Goal: Transaction & Acquisition: Purchase product/service

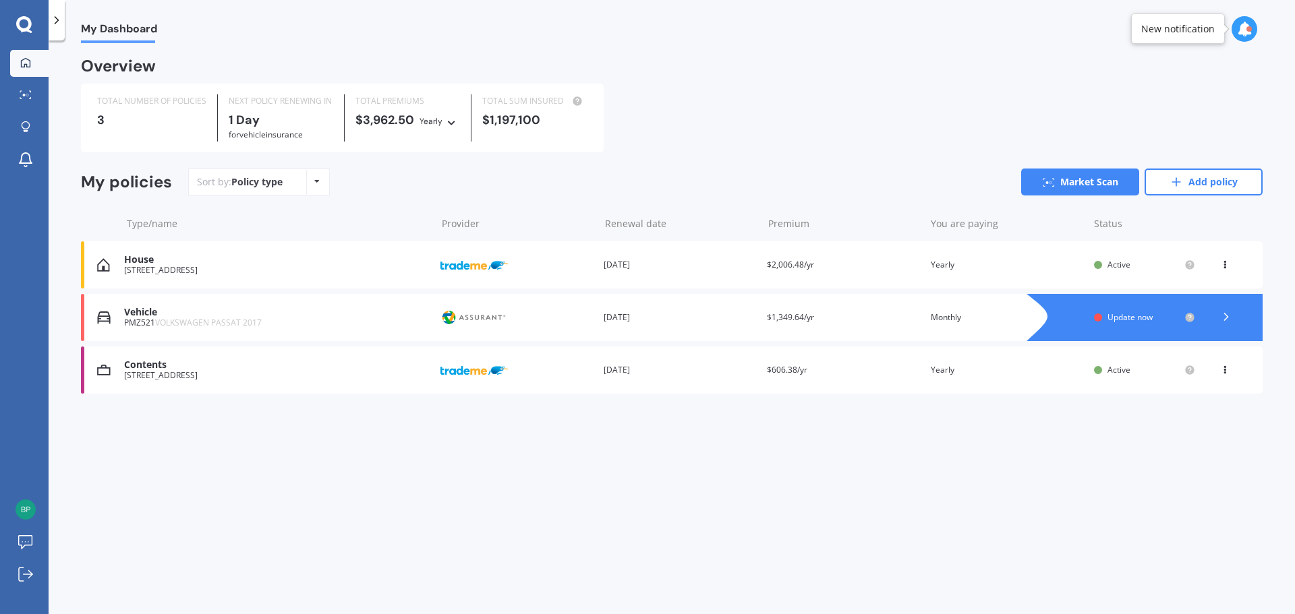
click at [252, 315] on div "Vehicle" at bounding box center [276, 312] width 305 height 11
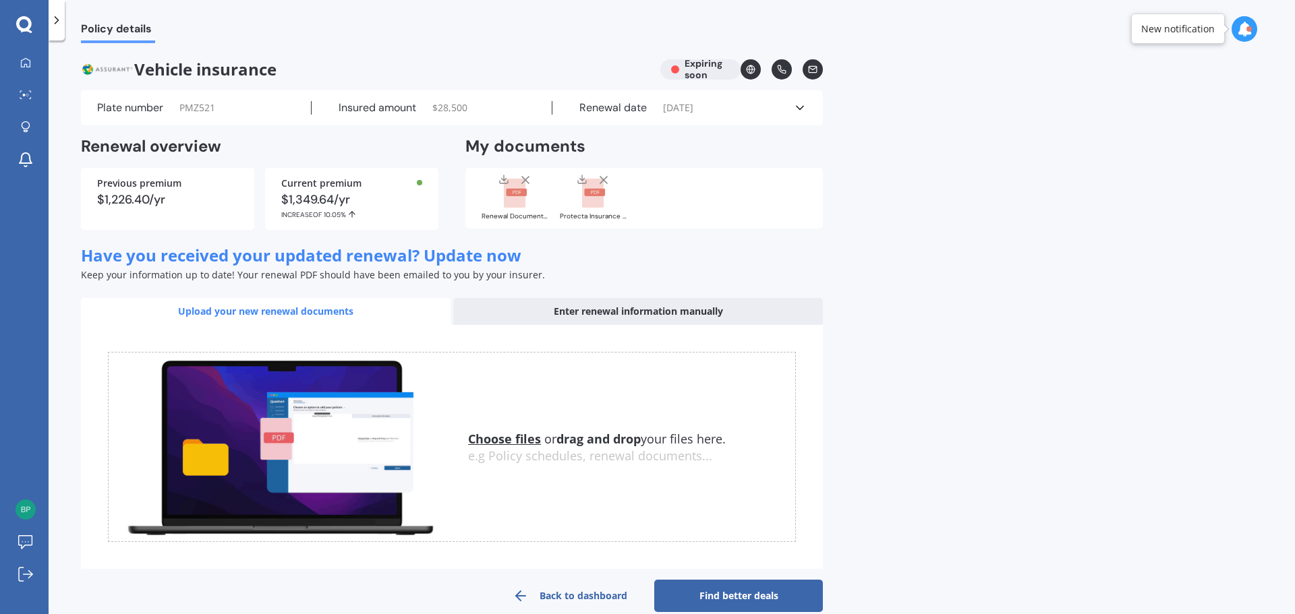
scroll to position [22, 0]
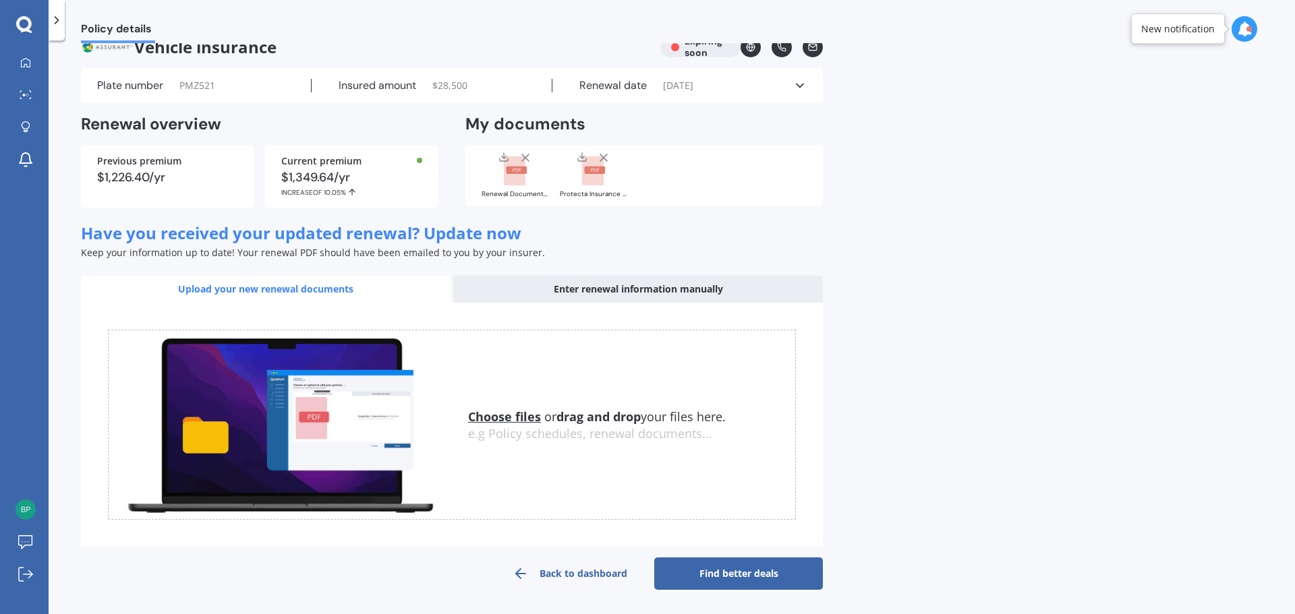
click at [772, 573] on link "Find better deals" at bounding box center [738, 574] width 169 height 32
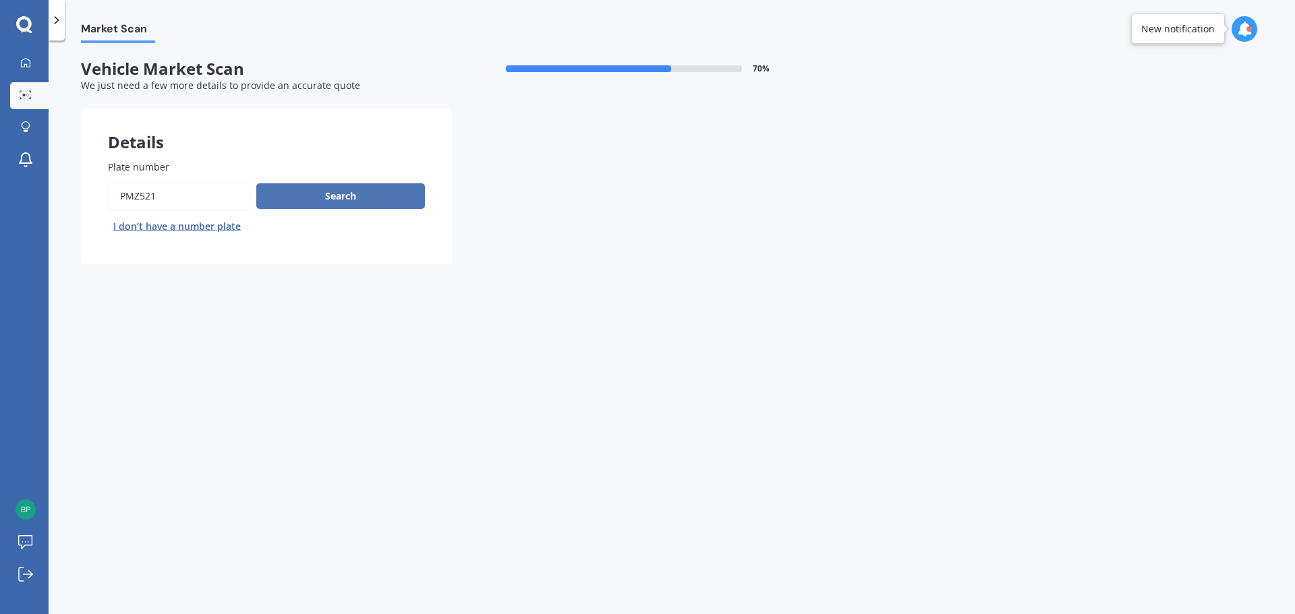
click at [334, 204] on button "Search" at bounding box center [340, 196] width 169 height 26
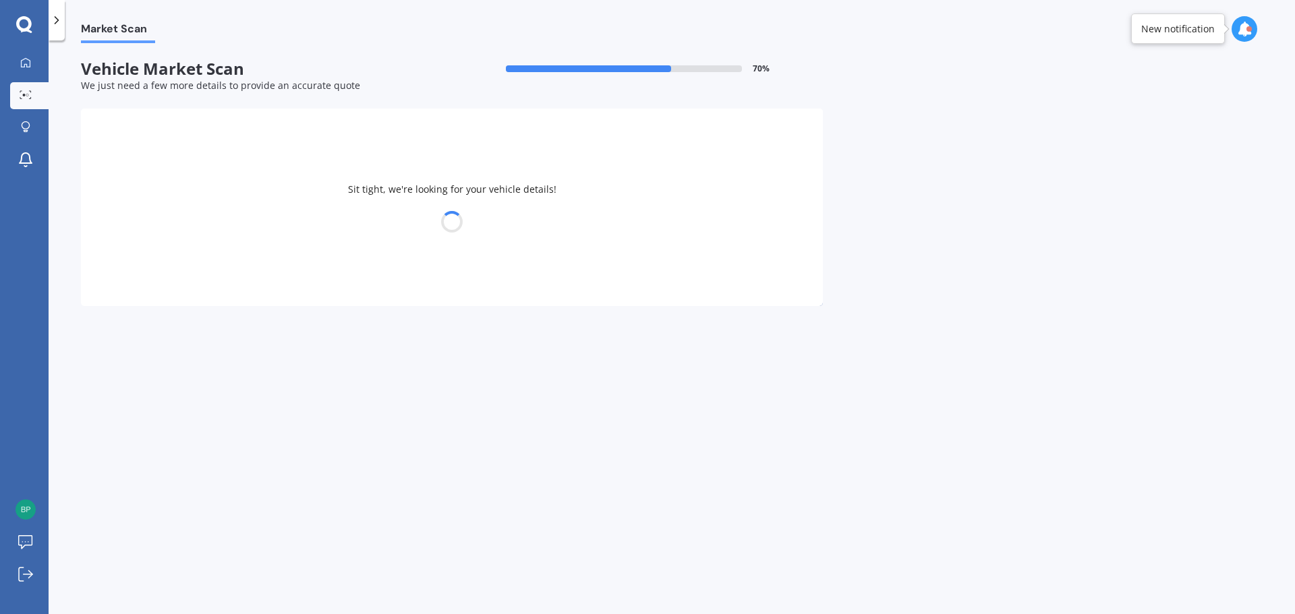
select select "VOLKSWAGEN"
select select "PASSAT"
select select "22"
select select "03"
select select "1985"
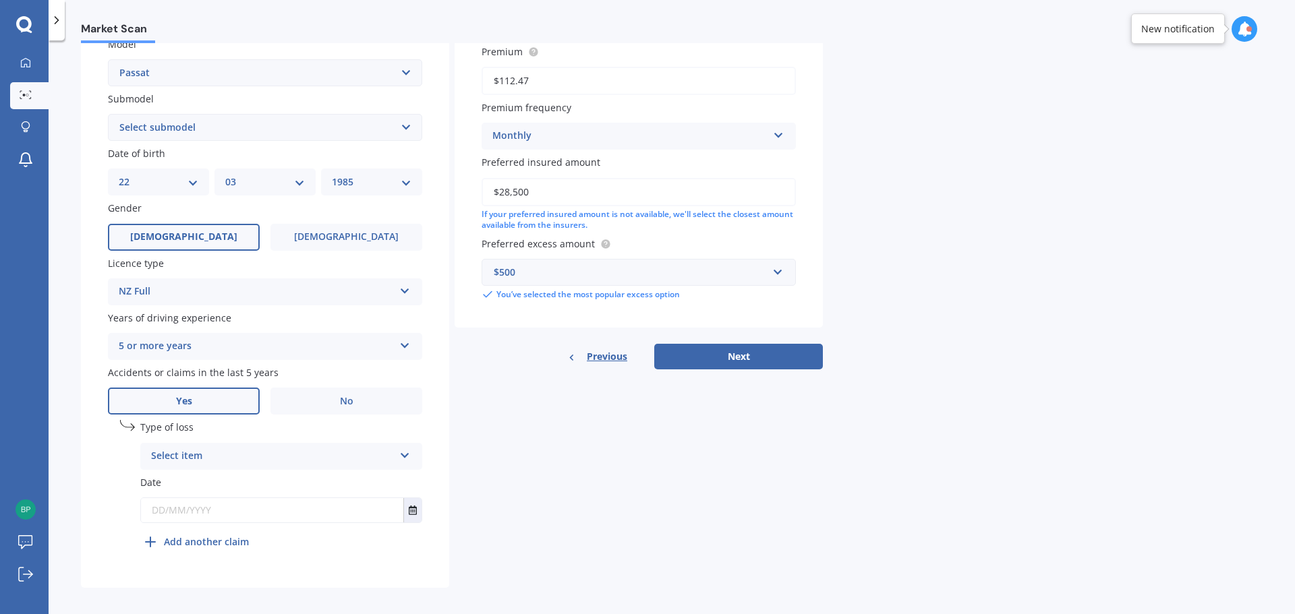
scroll to position [326, 0]
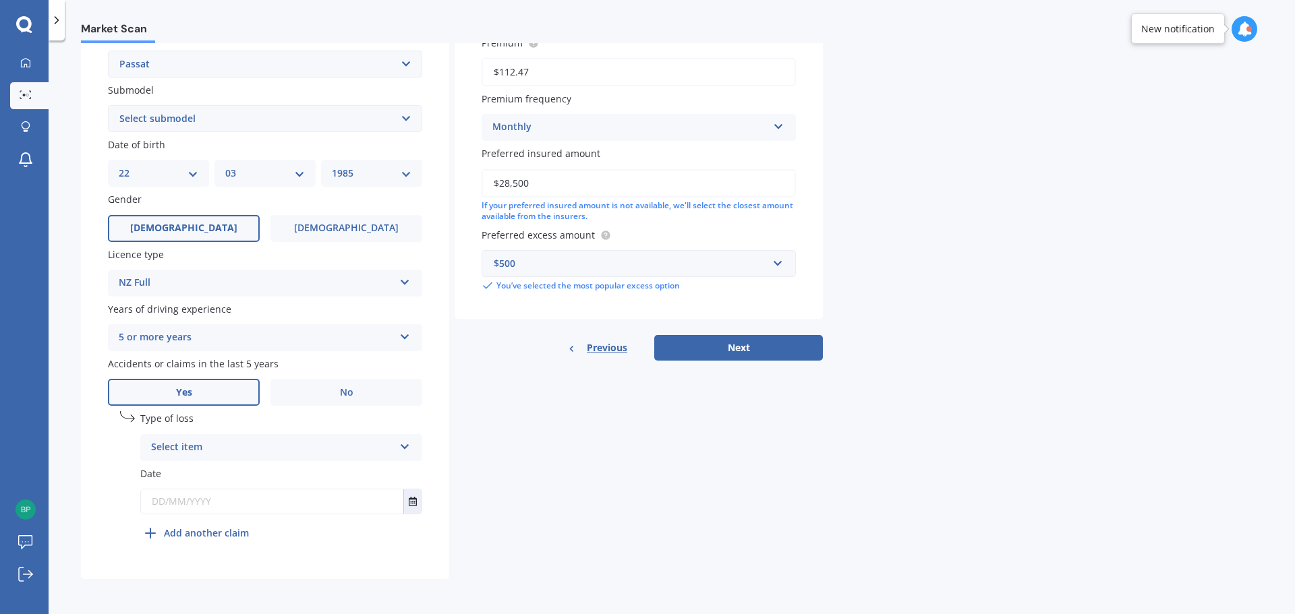
click at [200, 449] on div "Select item" at bounding box center [272, 448] width 243 height 16
click at [214, 502] on span "Not at fault accident" at bounding box center [200, 498] width 96 height 13
click at [413, 500] on icon "Select date" at bounding box center [413, 501] width 8 height 9
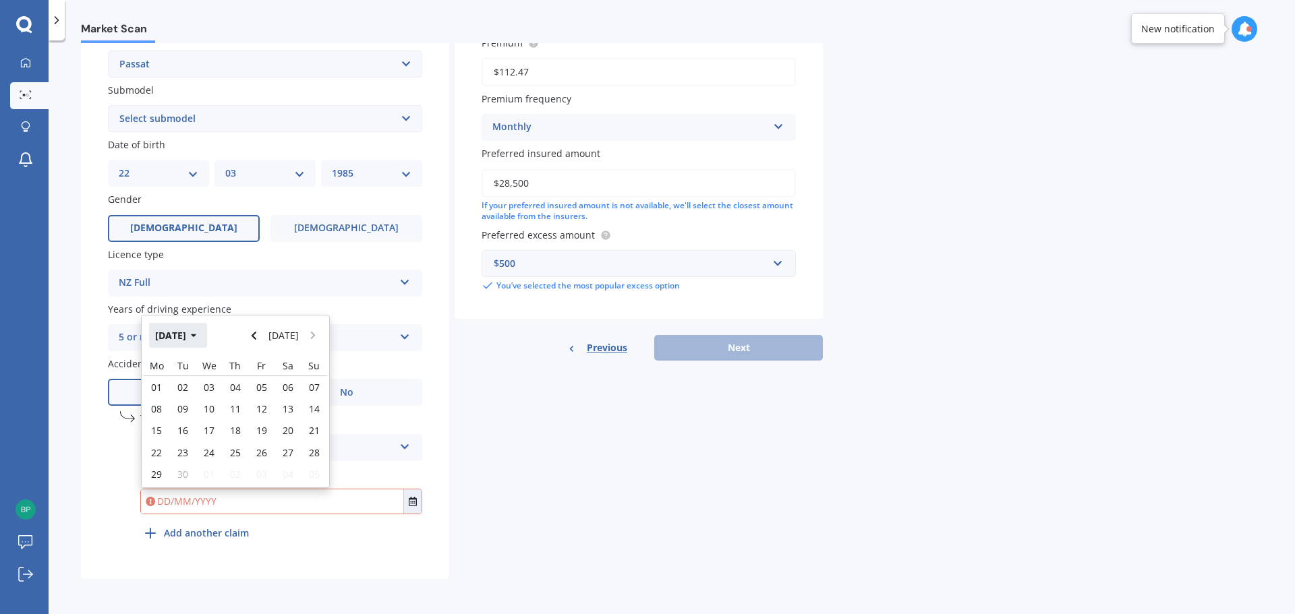
click at [196, 335] on button "[DATE]" at bounding box center [178, 335] width 58 height 24
click at [189, 336] on button "2025" at bounding box center [173, 335] width 49 height 24
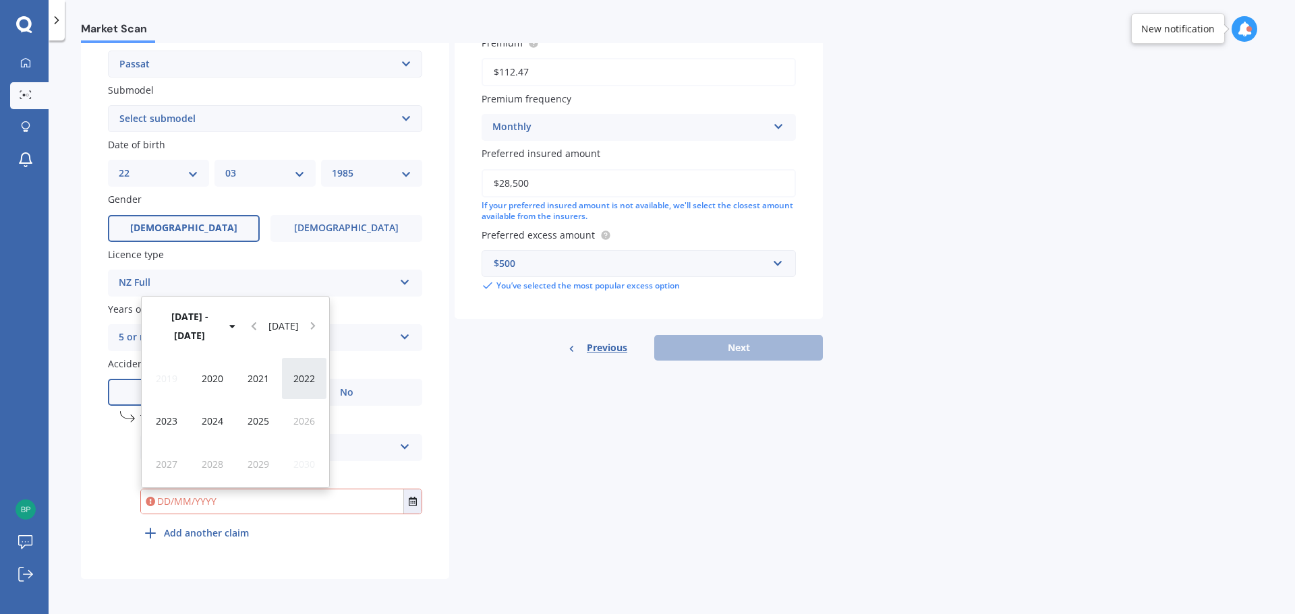
click at [297, 379] on span "2022" at bounding box center [304, 378] width 22 height 13
click at [262, 381] on span "Mar" at bounding box center [258, 378] width 18 height 13
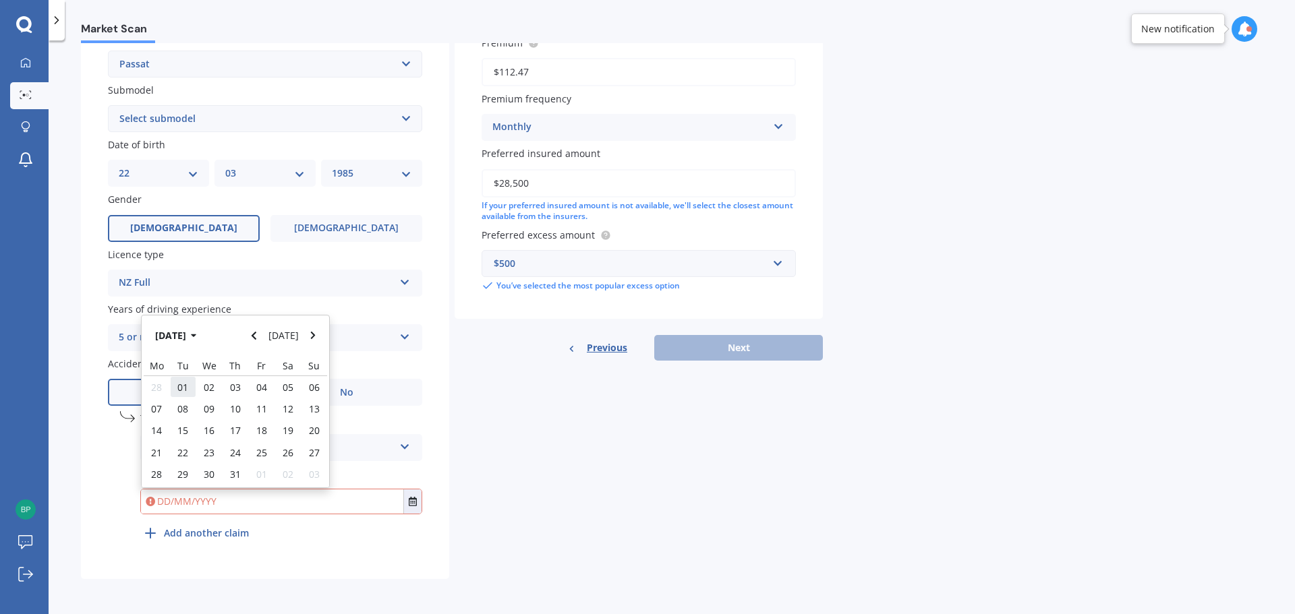
click at [180, 388] on span "01" at bounding box center [182, 387] width 11 height 13
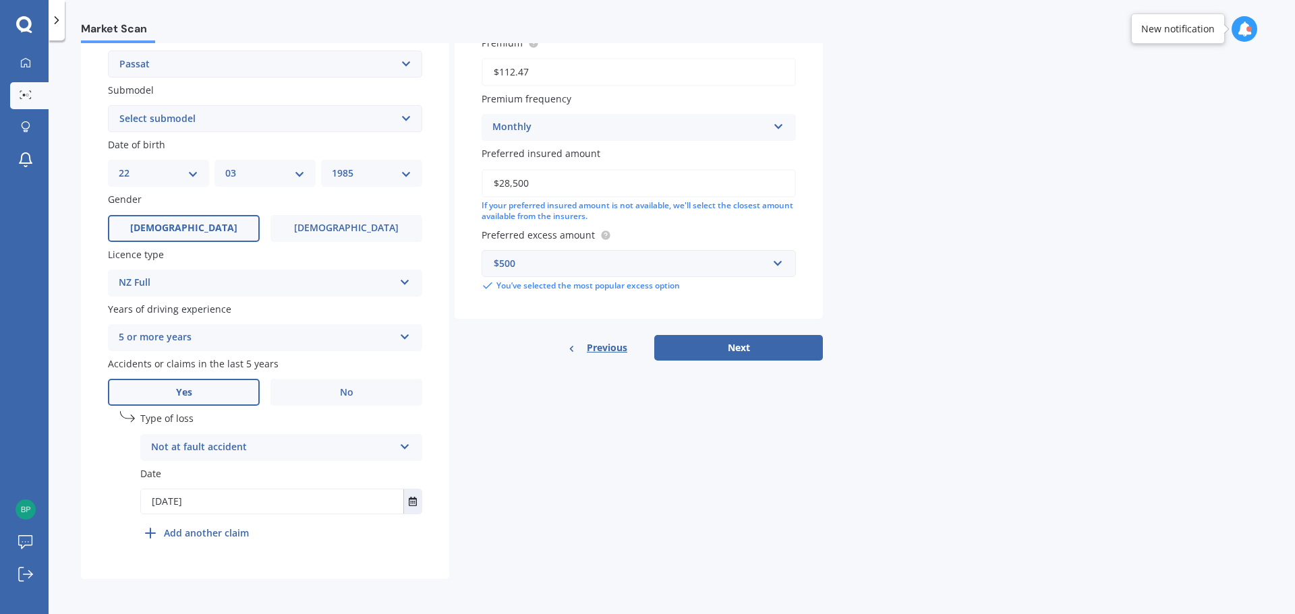
click at [152, 532] on icon at bounding box center [150, 533] width 16 height 16
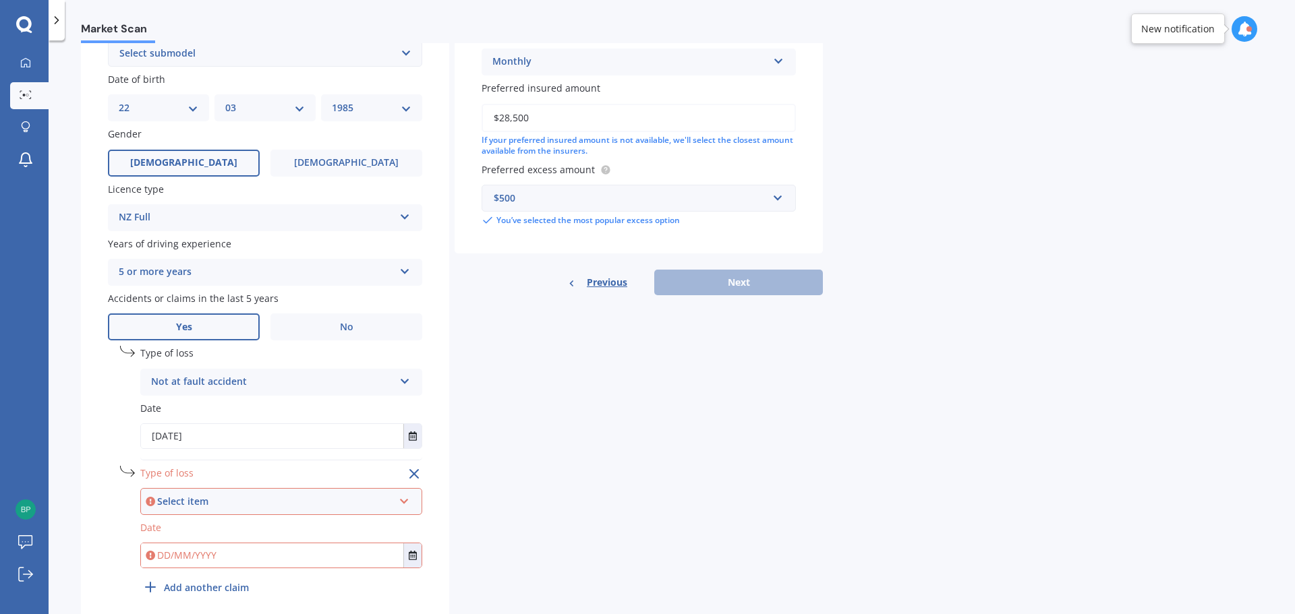
scroll to position [445, 0]
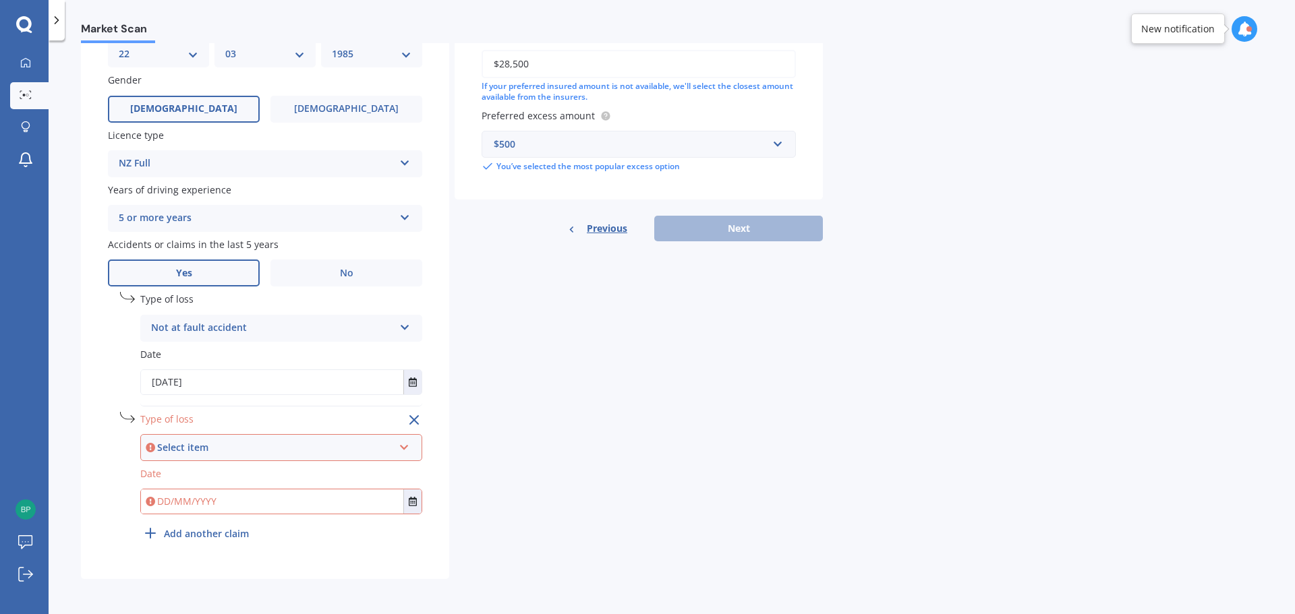
click at [202, 448] on div "Select item" at bounding box center [275, 447] width 236 height 15
click at [183, 499] on span "Not at fault accident" at bounding box center [200, 497] width 96 height 13
click at [169, 508] on input "text" at bounding box center [272, 502] width 262 height 24
click at [414, 498] on icon "Select date" at bounding box center [413, 501] width 8 height 9
click at [409, 386] on icon "Select date" at bounding box center [413, 382] width 8 height 9
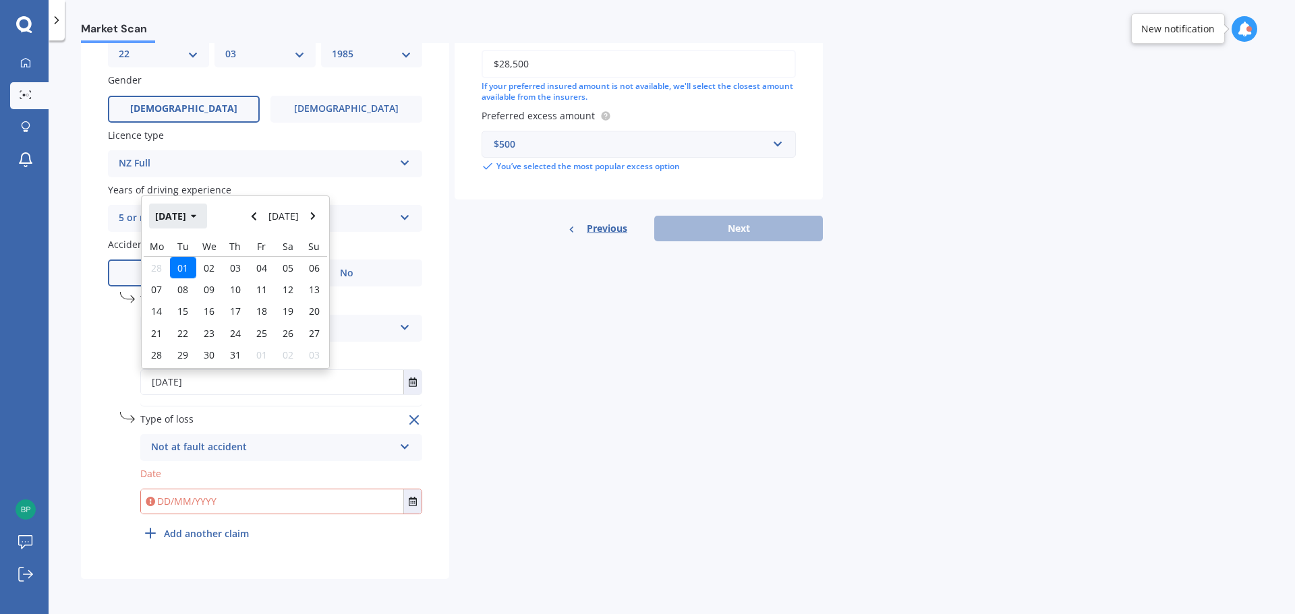
click at [203, 221] on button "[DATE]" at bounding box center [178, 216] width 58 height 24
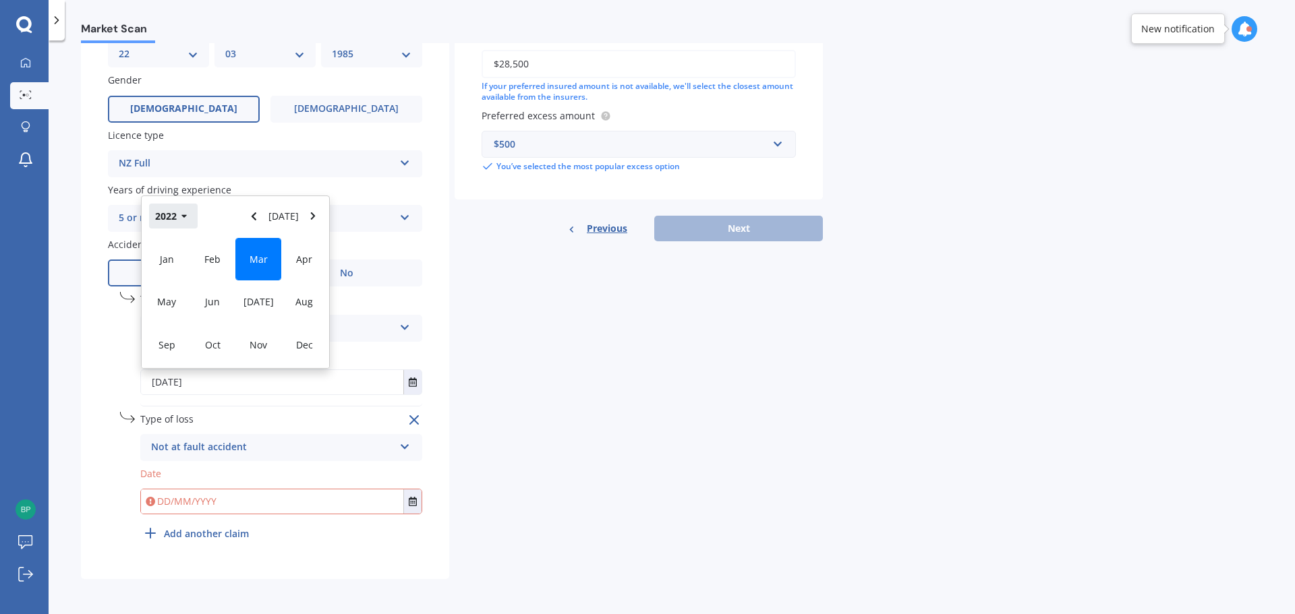
click at [179, 218] on button "2022" at bounding box center [173, 216] width 49 height 24
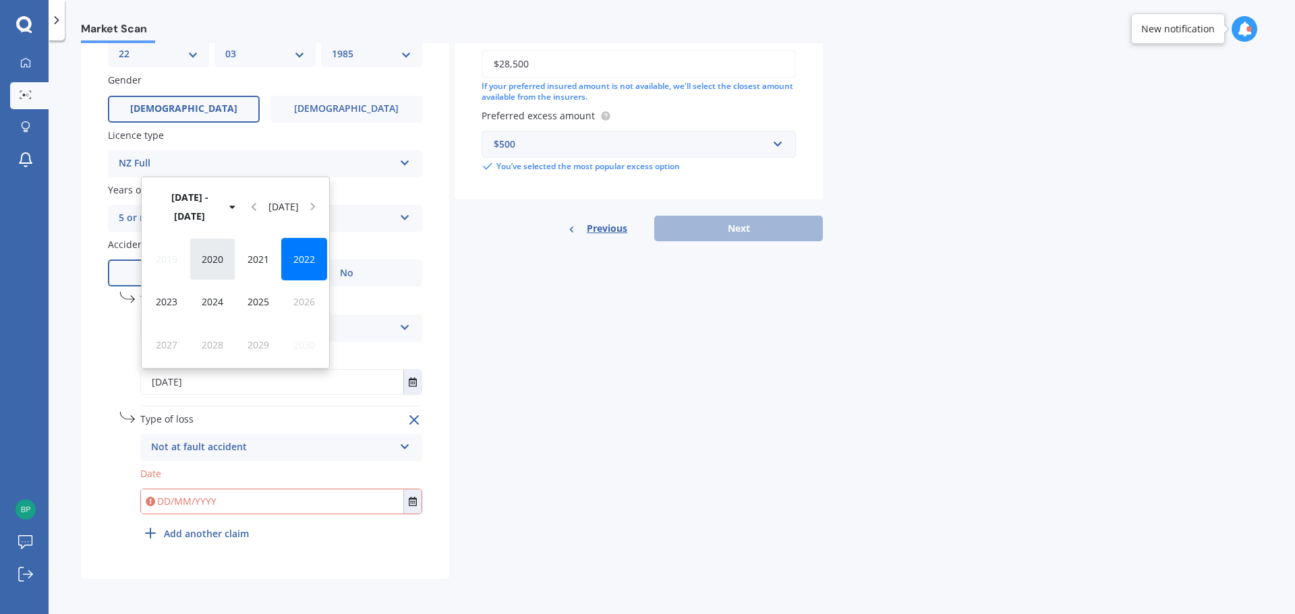
click at [216, 261] on span "2020" at bounding box center [213, 259] width 22 height 13
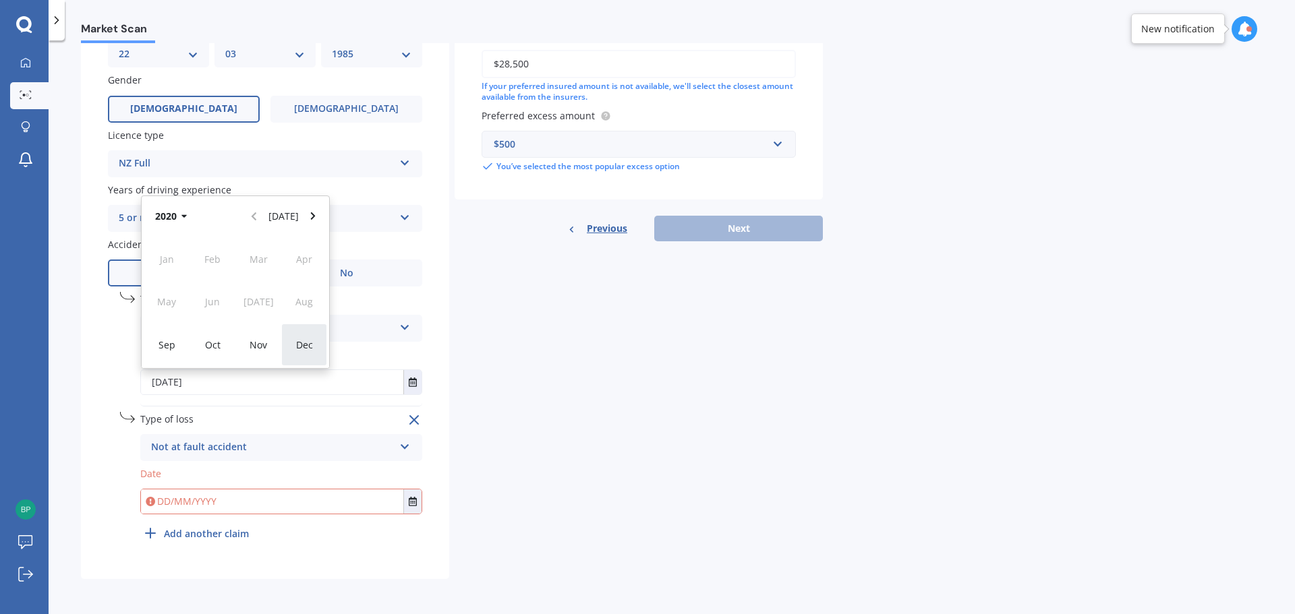
click at [304, 353] on div "Dec" at bounding box center [304, 345] width 46 height 42
click at [212, 351] on span "30" at bounding box center [209, 355] width 11 height 13
type input "[DATE]"
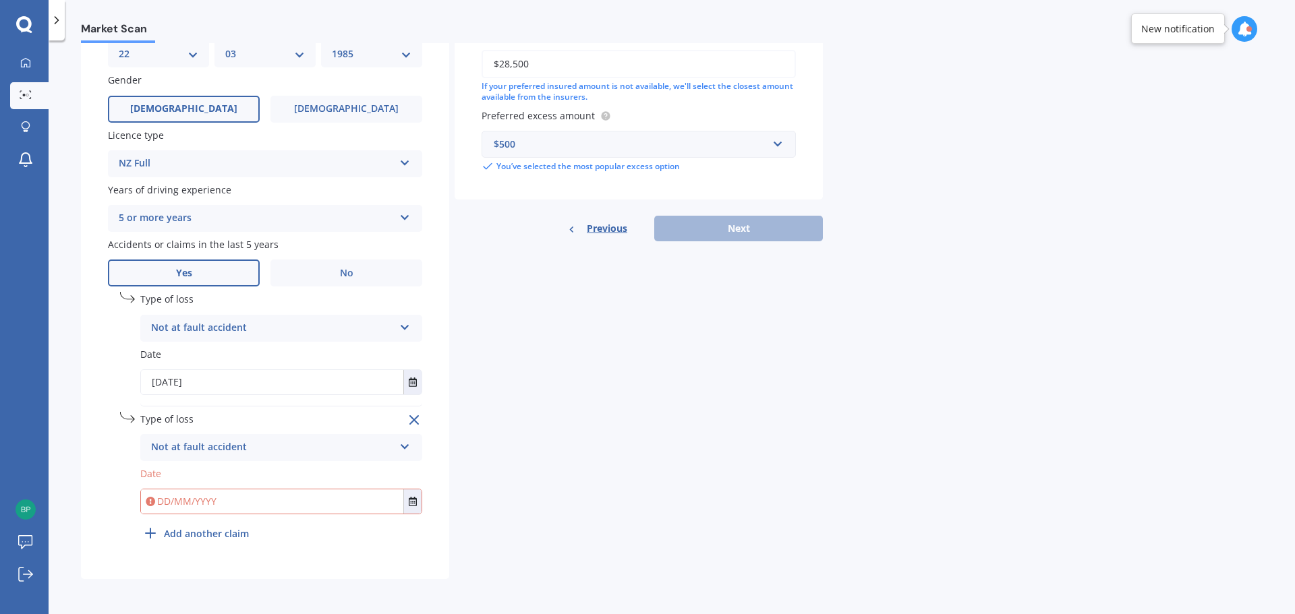
click at [148, 533] on line at bounding box center [150, 533] width 9 height 0
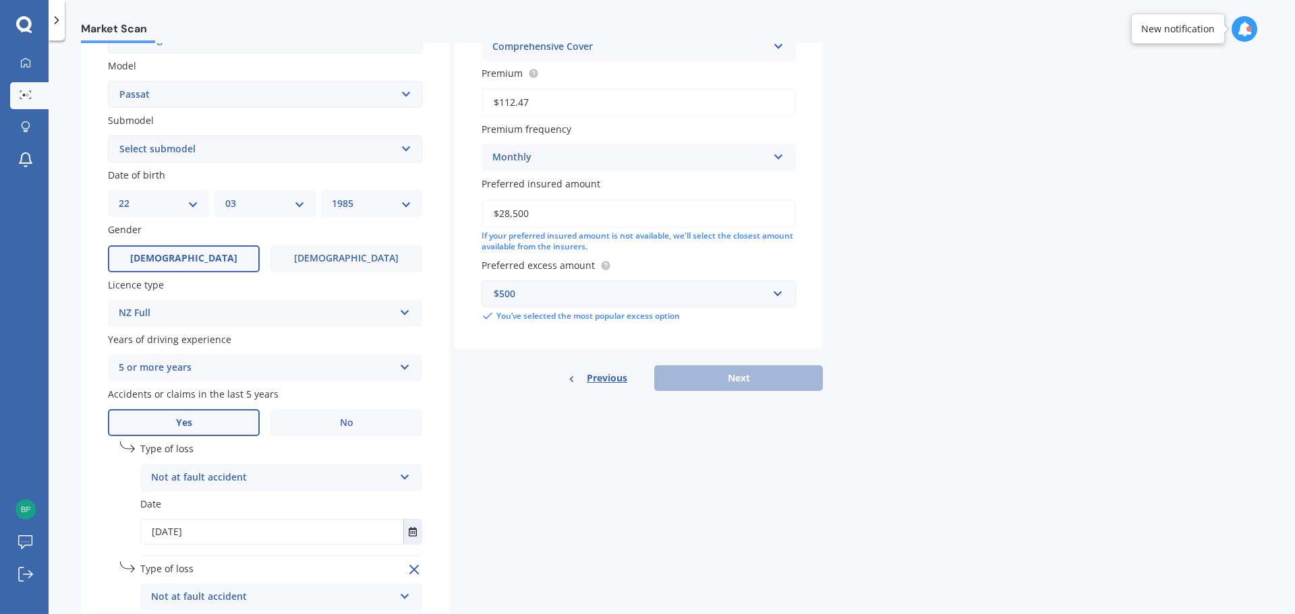
scroll to position [498, 0]
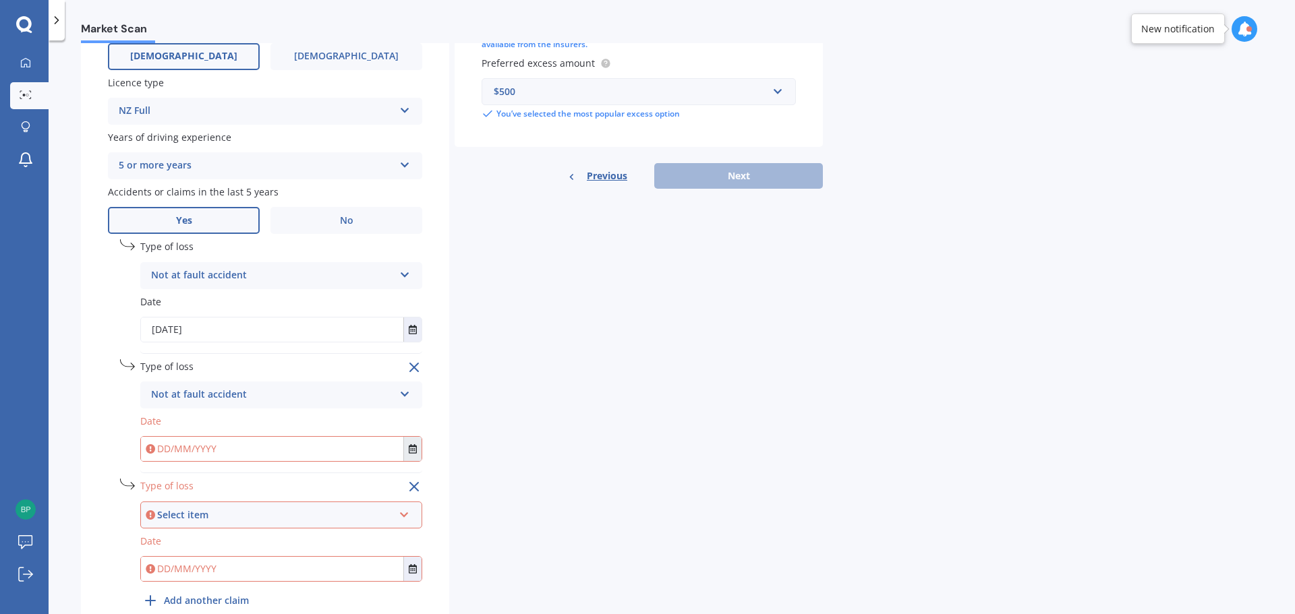
click at [412, 456] on button "Select date" at bounding box center [412, 449] width 18 height 24
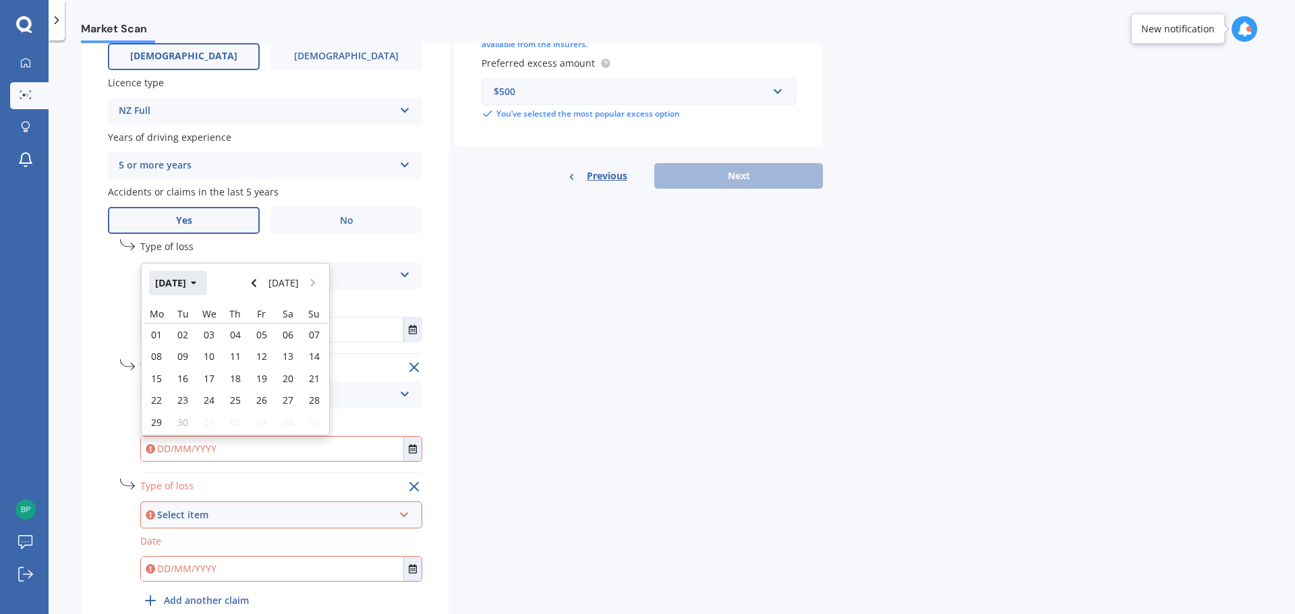
click at [197, 284] on icon "button" at bounding box center [194, 282] width 6 height 9
click at [157, 284] on button "2025" at bounding box center [173, 283] width 49 height 24
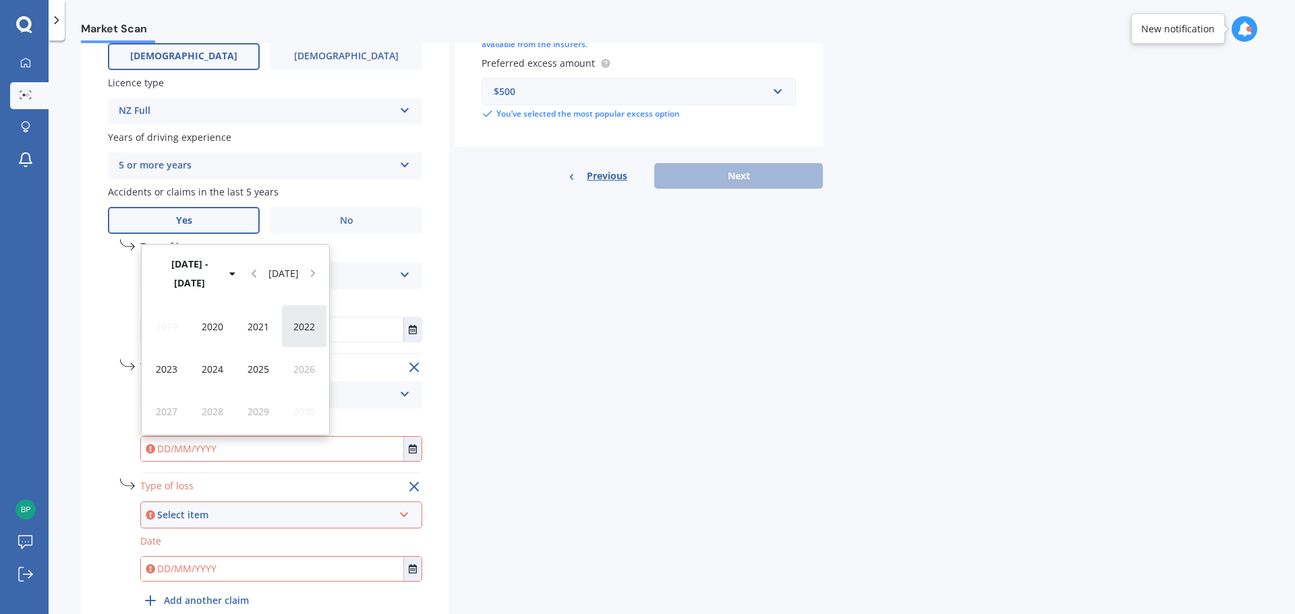
click at [306, 330] on span "2022" at bounding box center [304, 326] width 22 height 13
click at [214, 365] on span "Jun" at bounding box center [212, 369] width 15 height 13
click at [212, 340] on span "01" at bounding box center [209, 334] width 11 height 13
type input "[DATE]"
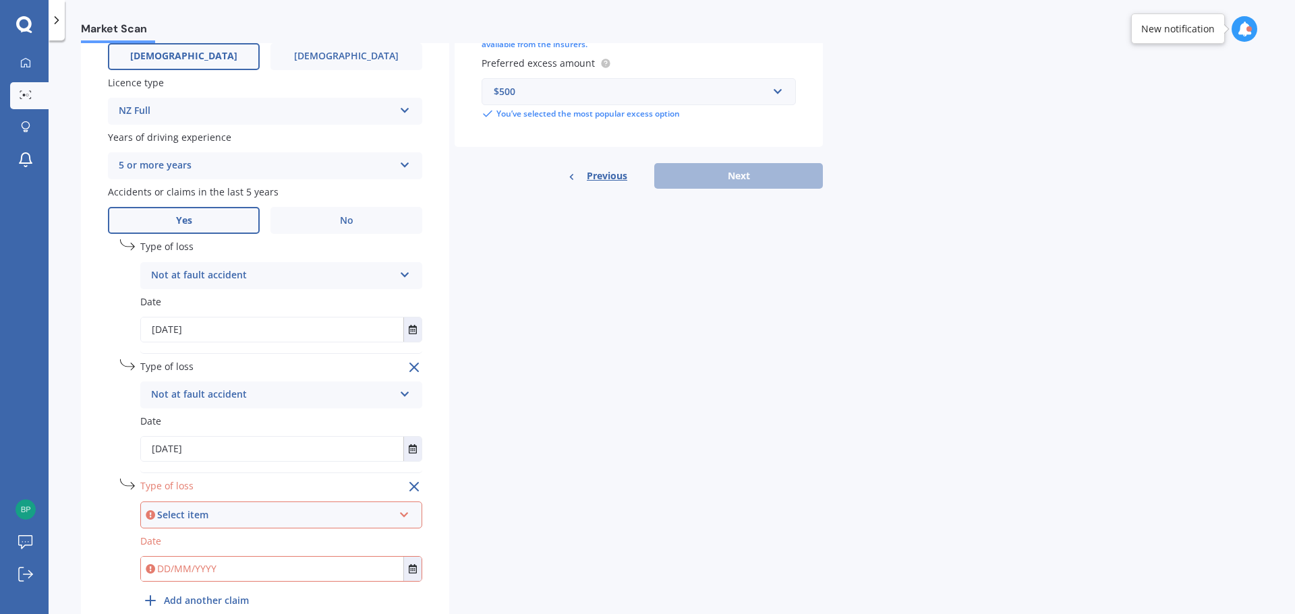
scroll to position [565, 0]
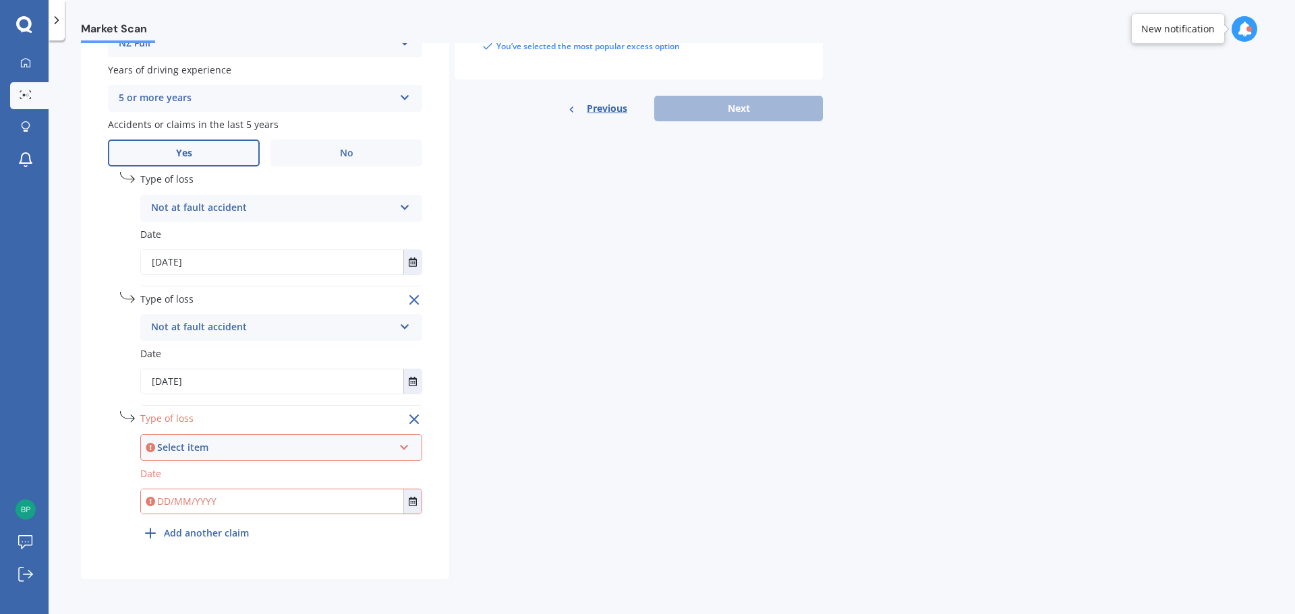
click at [214, 446] on div "Select item" at bounding box center [275, 447] width 236 height 15
click at [200, 493] on span "Not at fault accident" at bounding box center [200, 497] width 96 height 13
click at [225, 506] on input "text" at bounding box center [272, 502] width 262 height 24
click at [405, 498] on div at bounding box center [281, 502] width 280 height 24
click at [412, 499] on icon "Select date" at bounding box center [413, 501] width 8 height 9
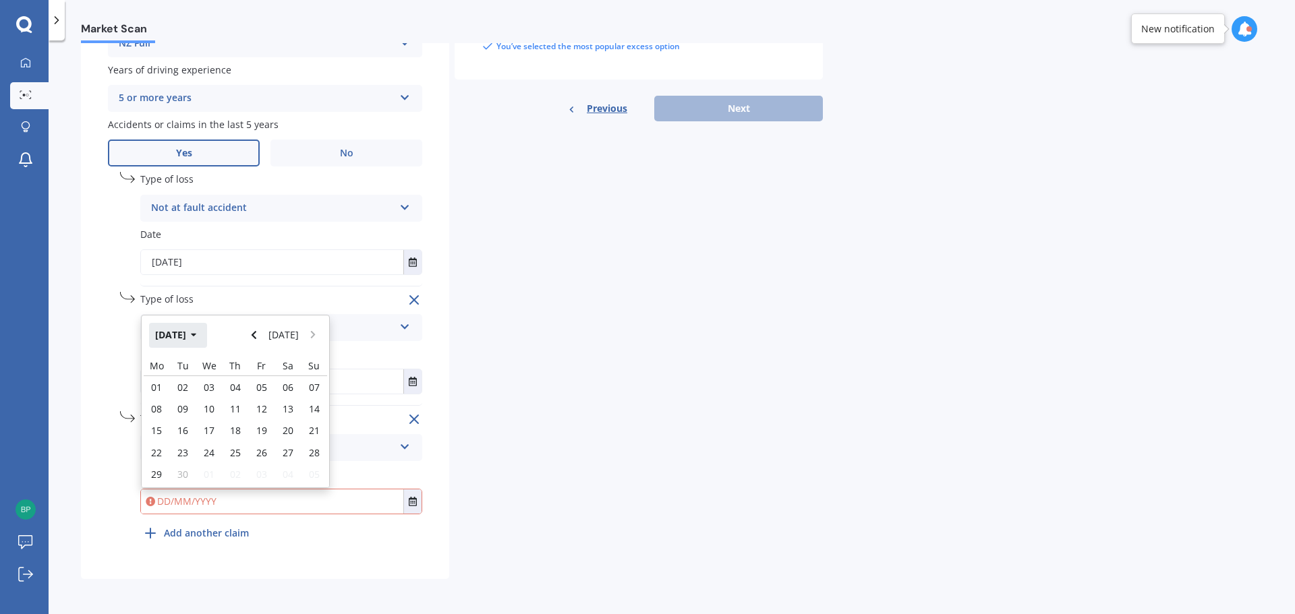
click at [197, 338] on icon "button" at bounding box center [194, 334] width 6 height 9
click at [190, 340] on button "2025" at bounding box center [173, 335] width 49 height 24
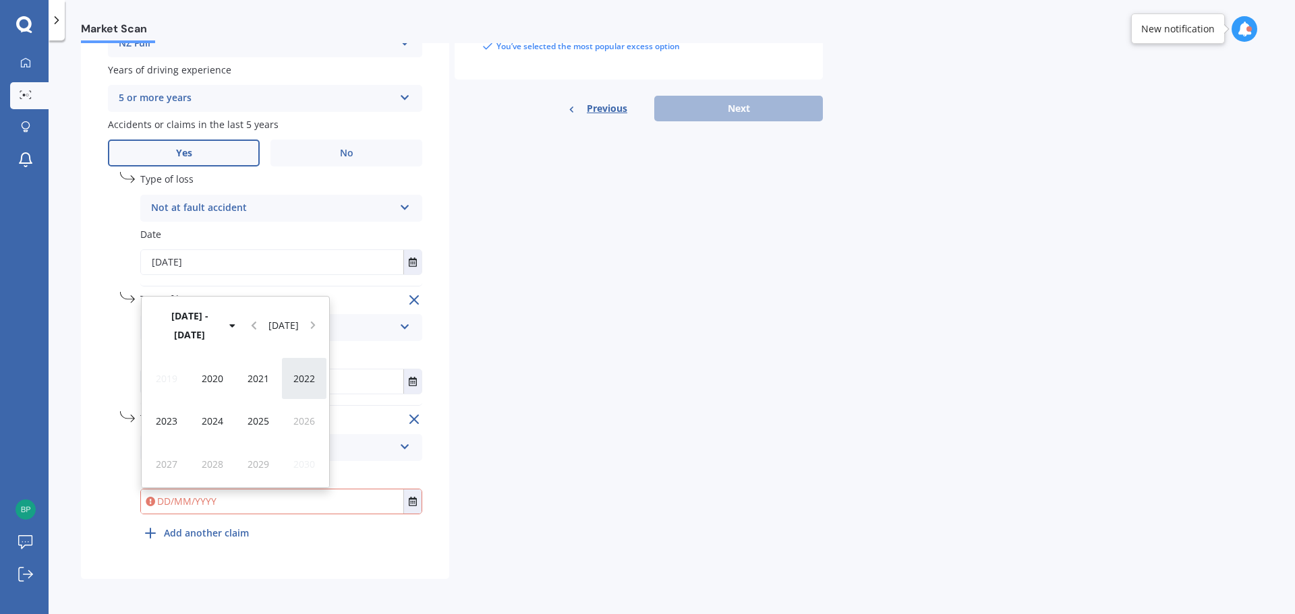
click at [299, 383] on span "2022" at bounding box center [304, 378] width 22 height 13
click at [260, 382] on span "Mar" at bounding box center [258, 378] width 18 height 13
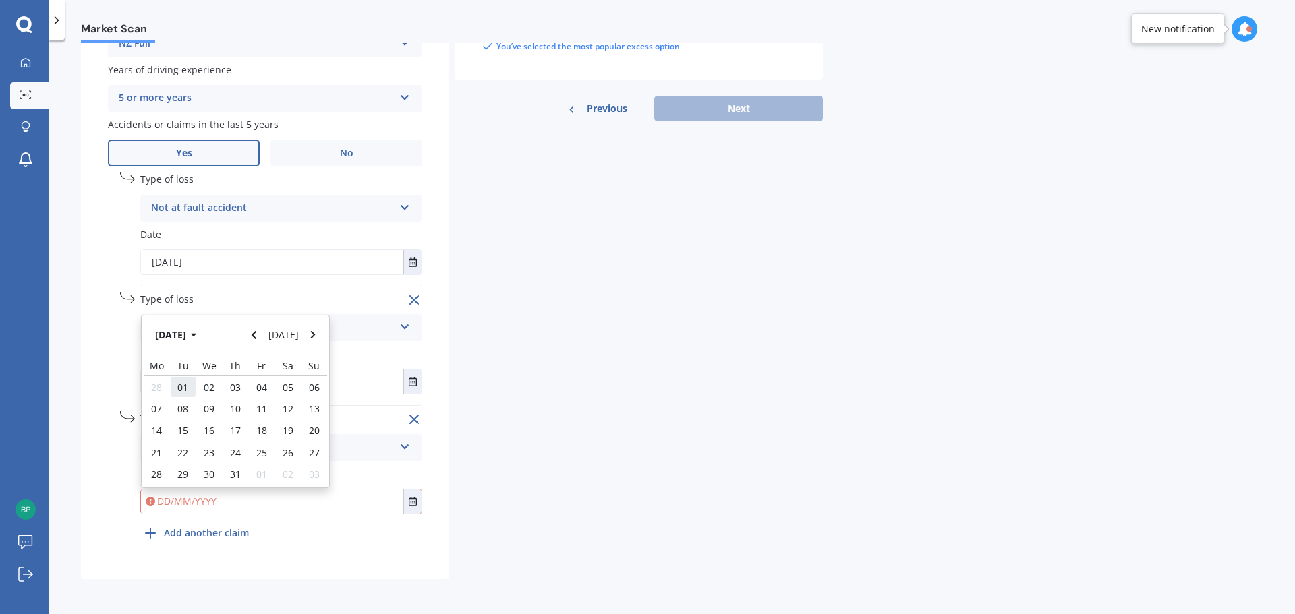
click at [183, 391] on span "01" at bounding box center [182, 387] width 11 height 13
type input "[DATE]"
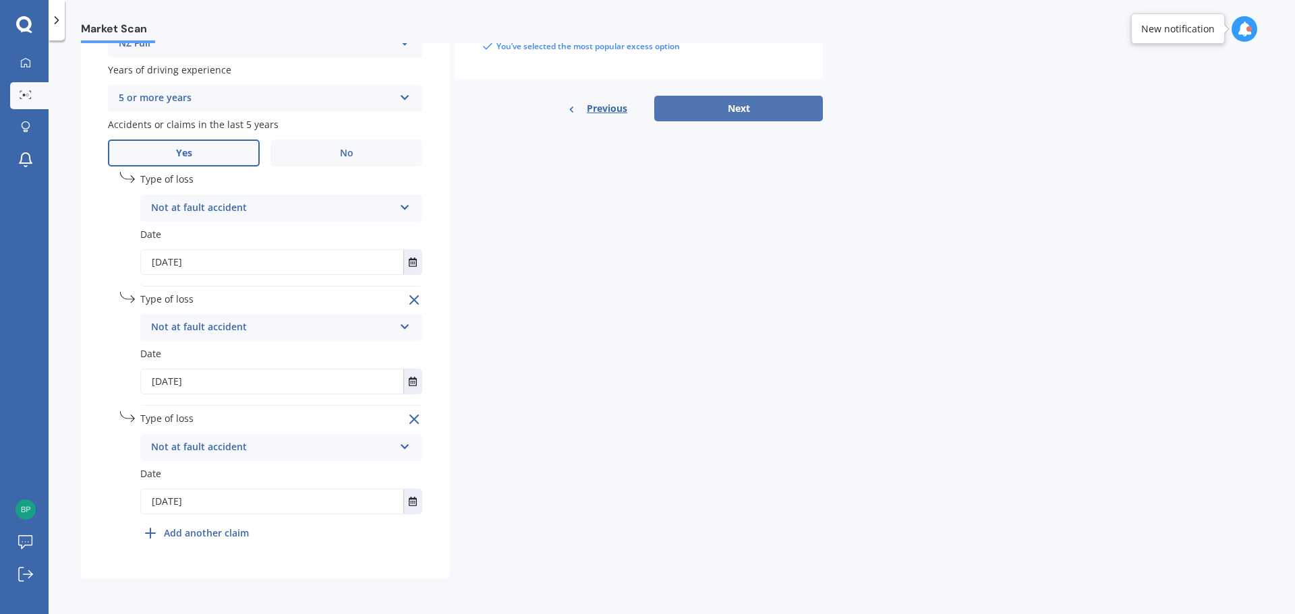
click at [721, 120] on button "Next" at bounding box center [738, 109] width 169 height 26
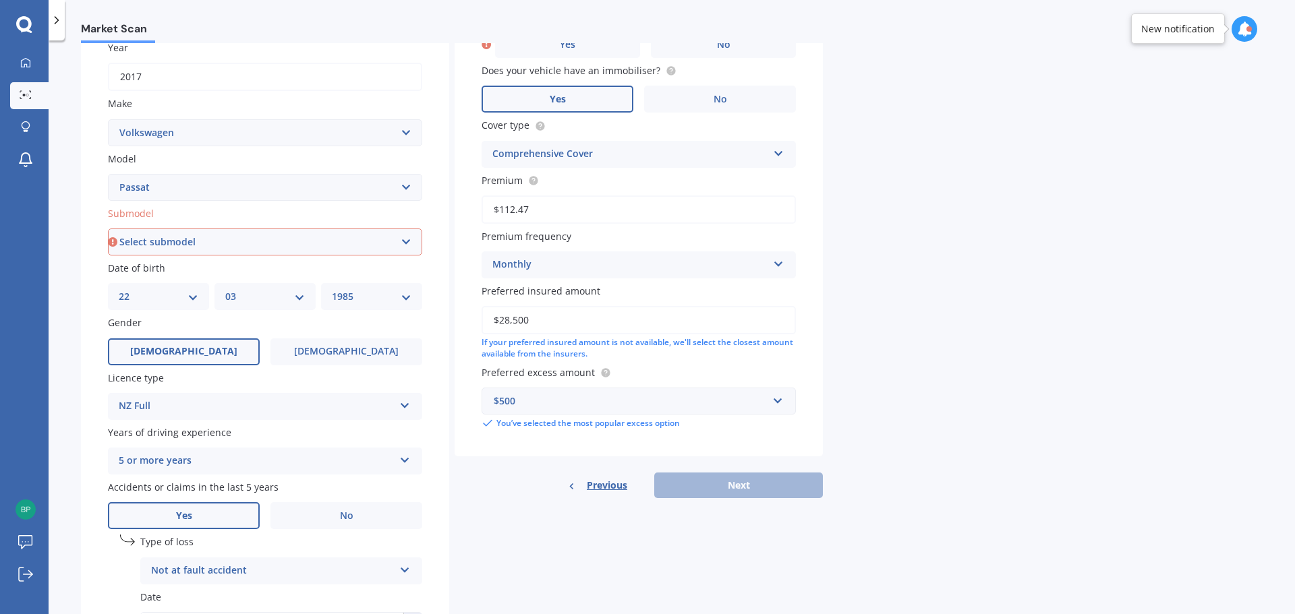
scroll to position [337, 0]
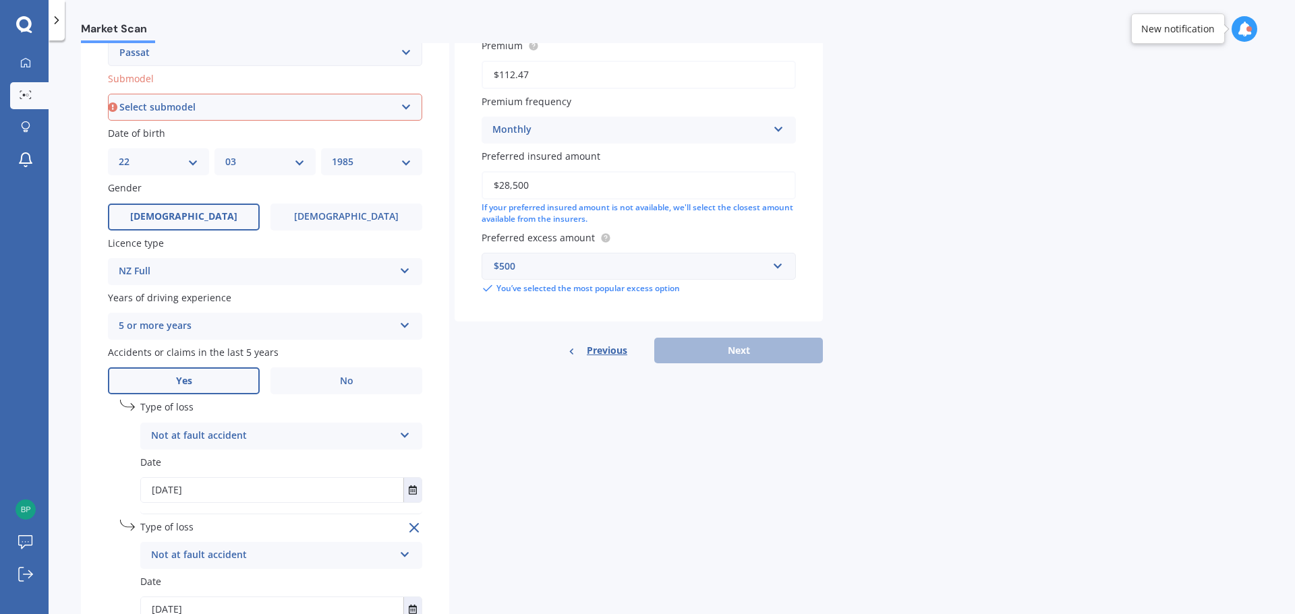
click at [562, 187] on input "$28,500" at bounding box center [638, 185] width 314 height 28
drag, startPoint x: 576, startPoint y: 186, endPoint x: 388, endPoint y: 167, distance: 189.1
click at [388, 172] on div "Details Plate number Search I don’t have a number plate Year [DATE] Make Select…" at bounding box center [452, 289] width 742 height 1036
type input "$30,000"
click at [610, 404] on div "Details Plate number Search I don’t have a number plate Year [DATE] Make Select…" at bounding box center [452, 289] width 742 height 1036
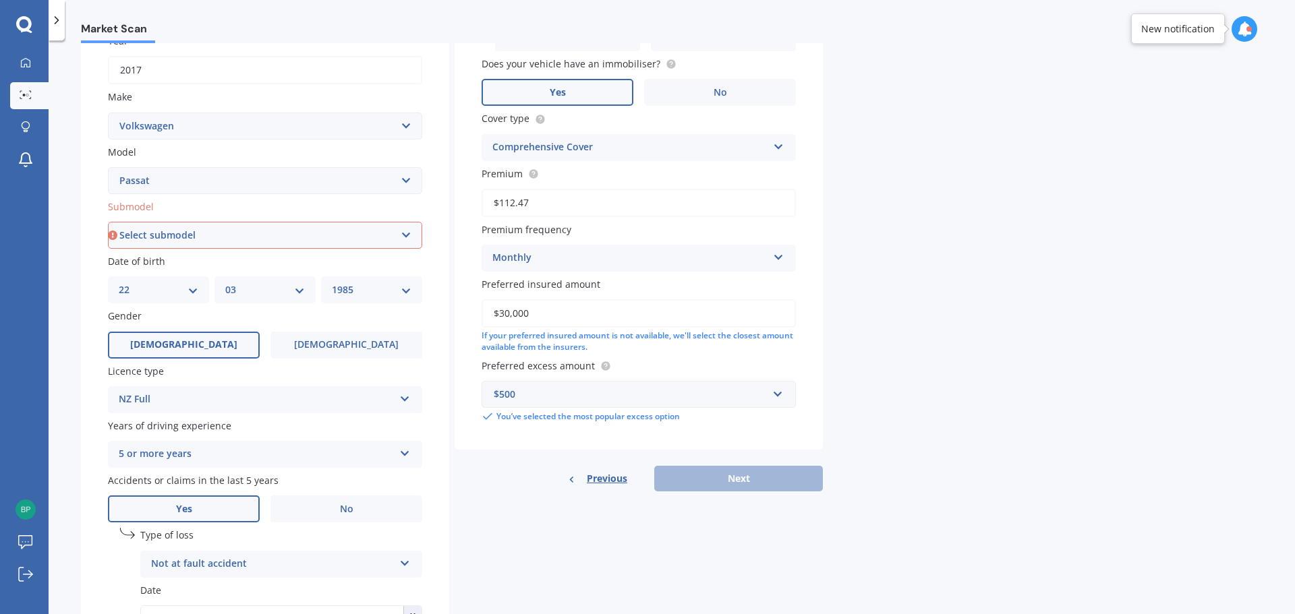
scroll to position [67, 0]
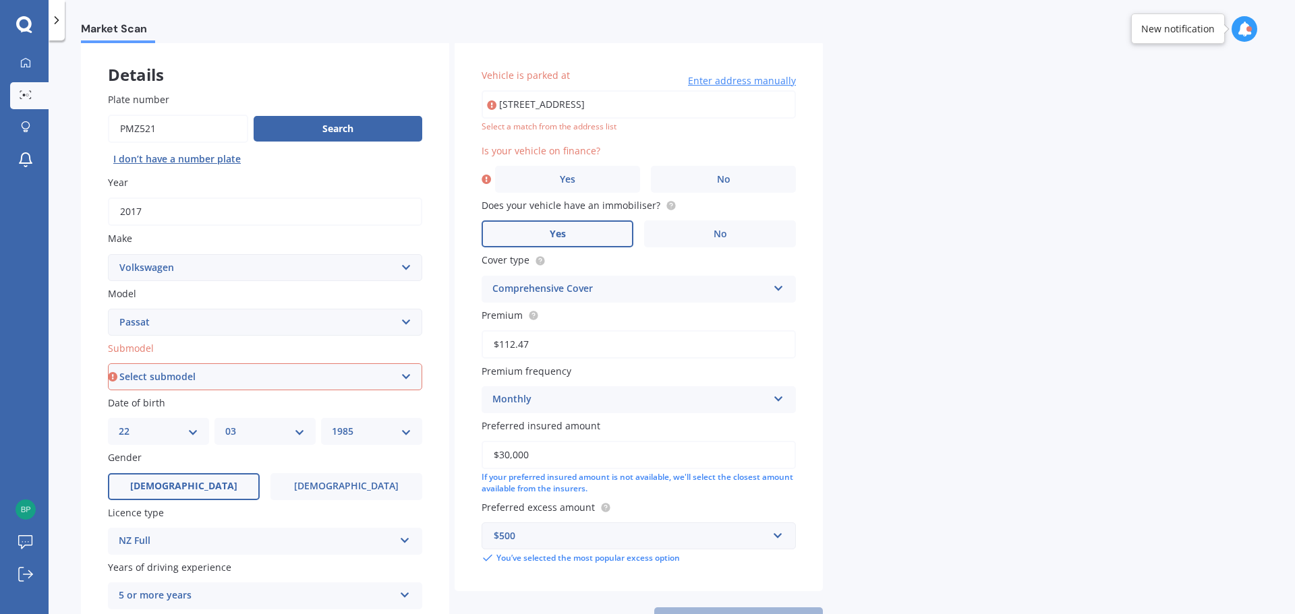
click at [306, 382] on select "Select submodel (All other) 1.4T Staion Wagon 1.8 non turbo 1.8 turbo 2.0 T FSI…" at bounding box center [265, 376] width 314 height 27
select select "2.0 T FSI"
click at [108, 363] on select "Select submodel (All other) 1.4T Staion Wagon 1.8 non turbo 1.8 turbo 2.0 T FSI…" at bounding box center [265, 376] width 314 height 27
type input "[STREET_ADDRESS]"
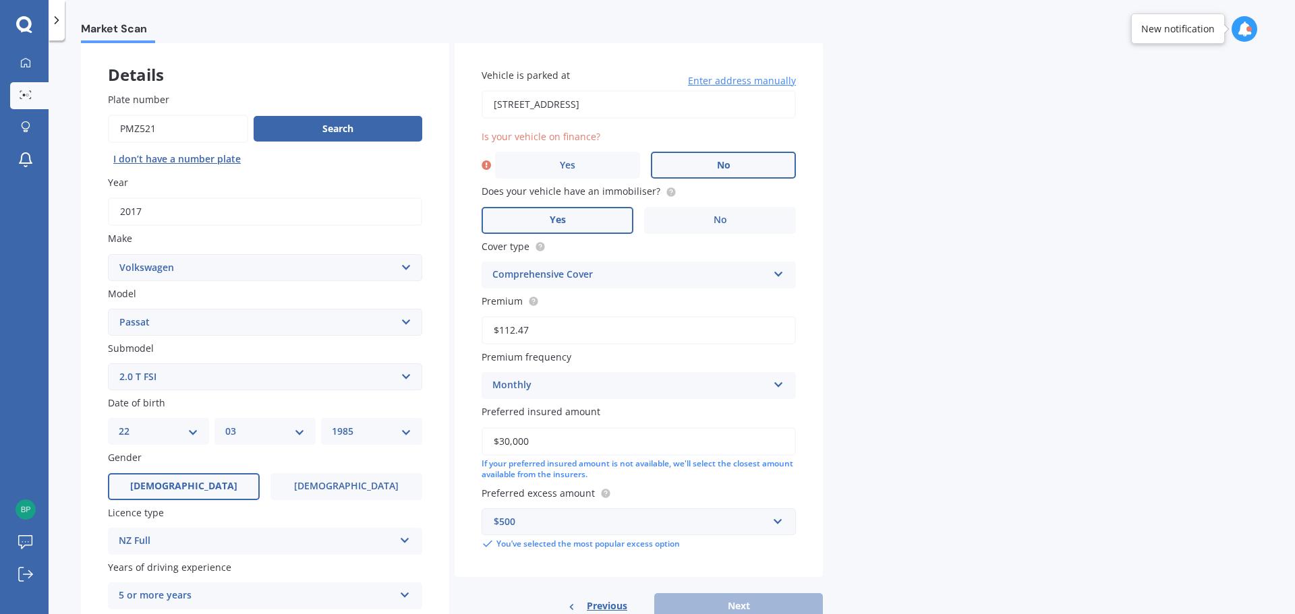
click at [706, 152] on label "No" at bounding box center [723, 165] width 145 height 27
click at [0, 0] on input "No" at bounding box center [0, 0] width 0 height 0
click at [593, 324] on input "$112.47" at bounding box center [638, 330] width 314 height 28
drag, startPoint x: 603, startPoint y: 327, endPoint x: 367, endPoint y: 304, distance: 237.1
click at [367, 304] on div "Details Plate number Search I don’t have a number plate Year [DATE] Make Select…" at bounding box center [452, 559] width 742 height 1036
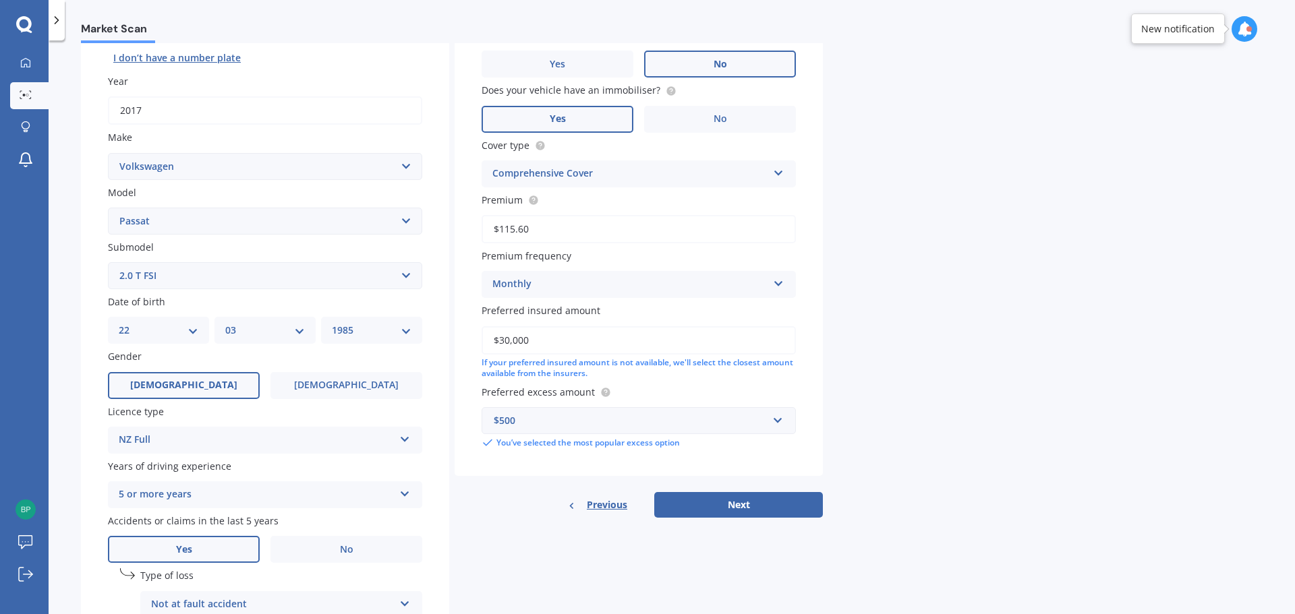
scroll to position [202, 0]
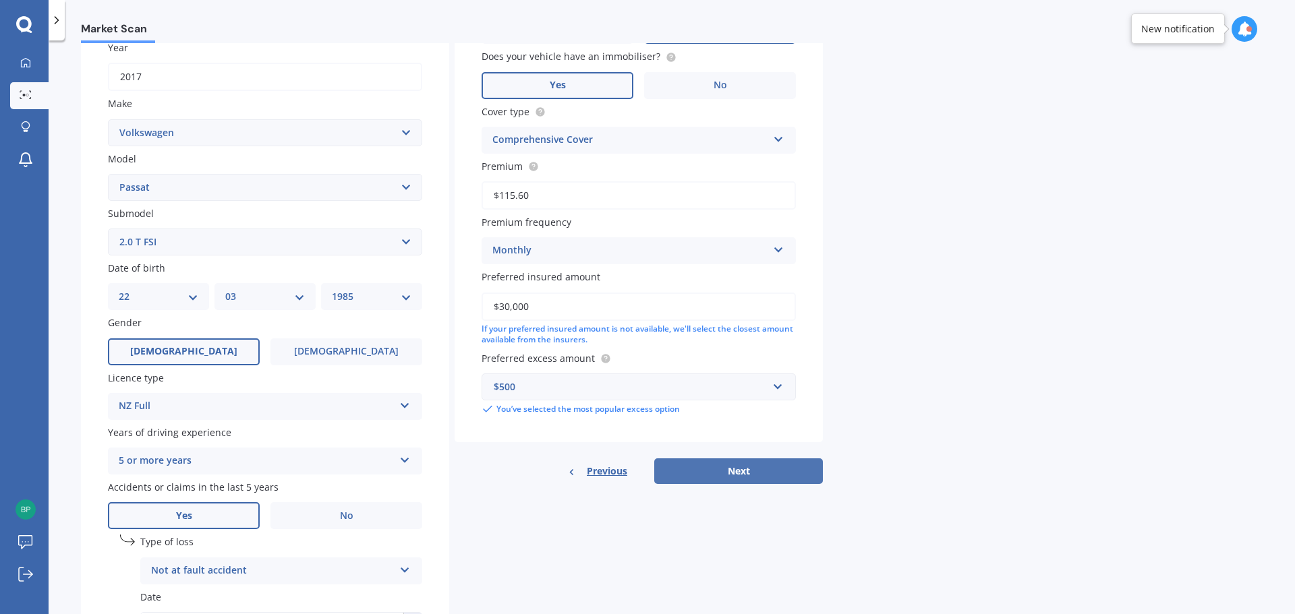
type input "$115.60"
click at [708, 479] on button "Next" at bounding box center [738, 471] width 169 height 26
select select "22"
select select "03"
select select "1985"
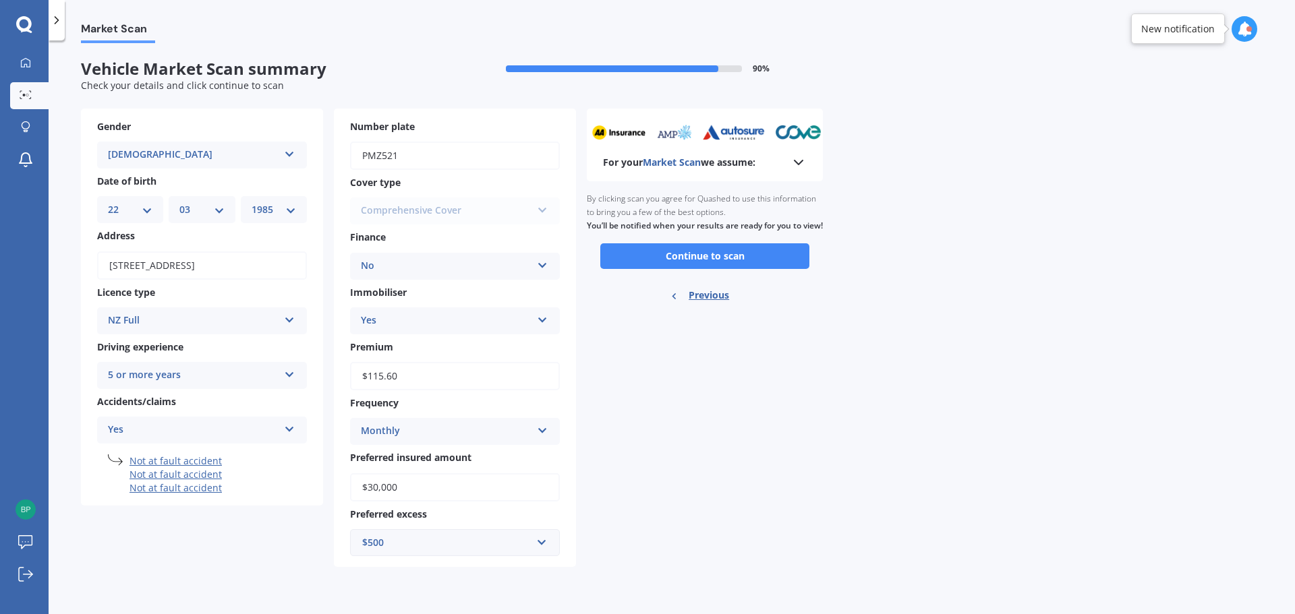
scroll to position [0, 0]
click at [229, 161] on div "[DEMOGRAPHIC_DATA]" at bounding box center [193, 155] width 171 height 16
click at [697, 269] on button "Continue to scan" at bounding box center [704, 256] width 209 height 26
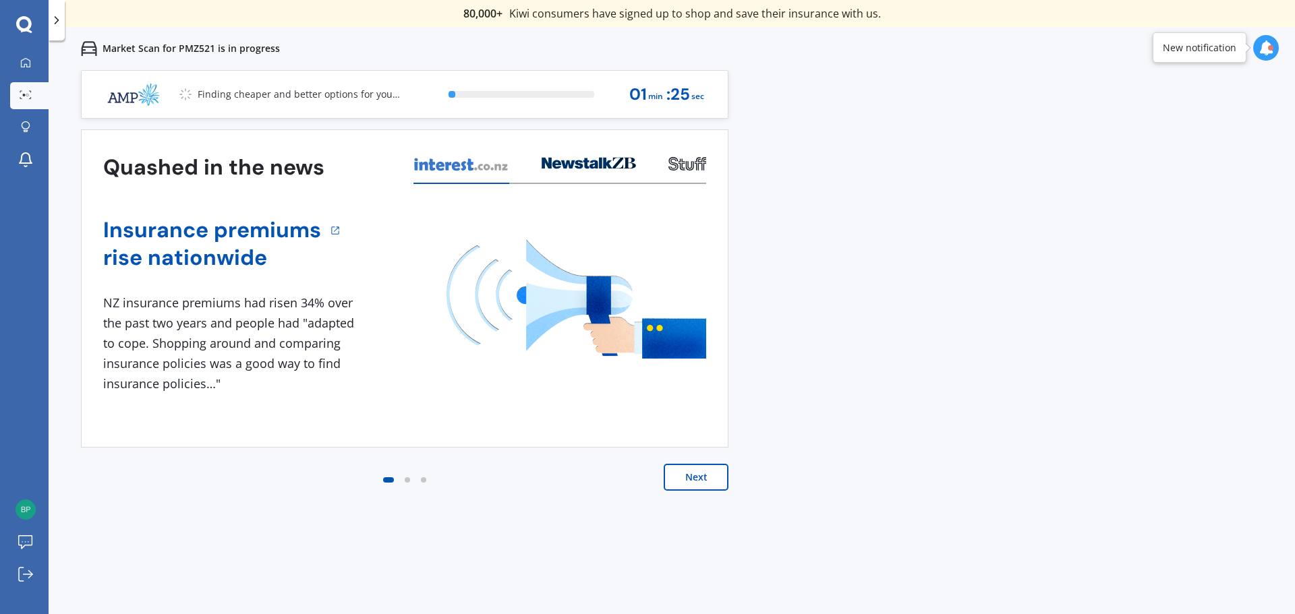
click at [717, 475] on button "Next" at bounding box center [695, 477] width 65 height 27
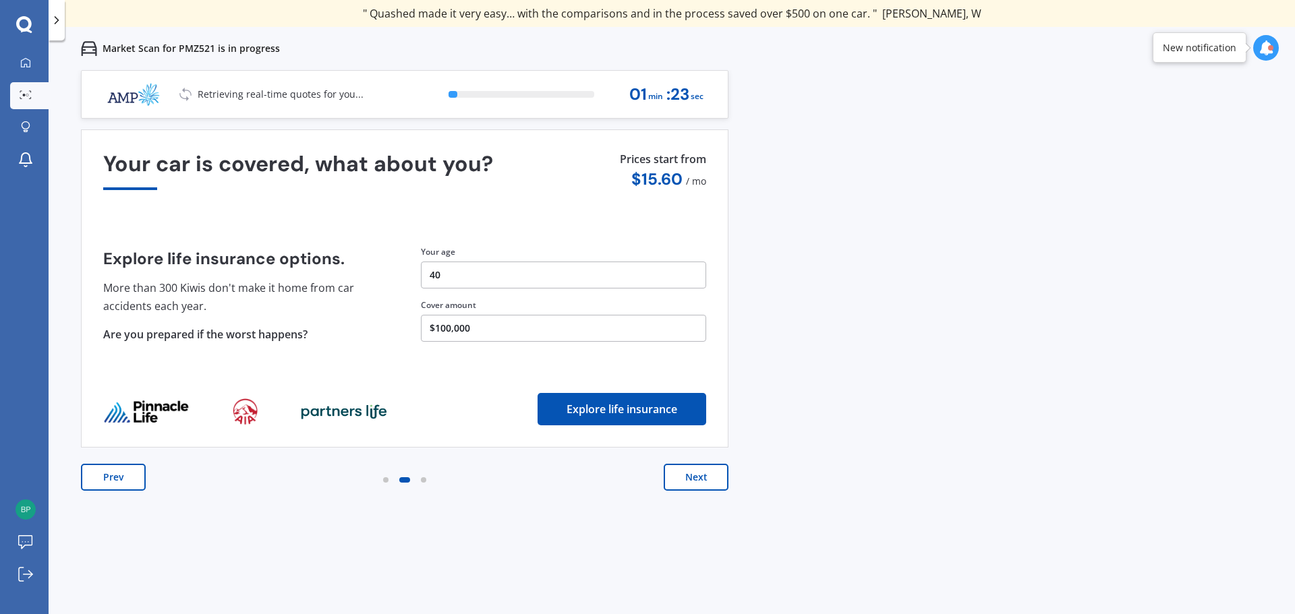
click at [705, 484] on button "Next" at bounding box center [695, 477] width 65 height 27
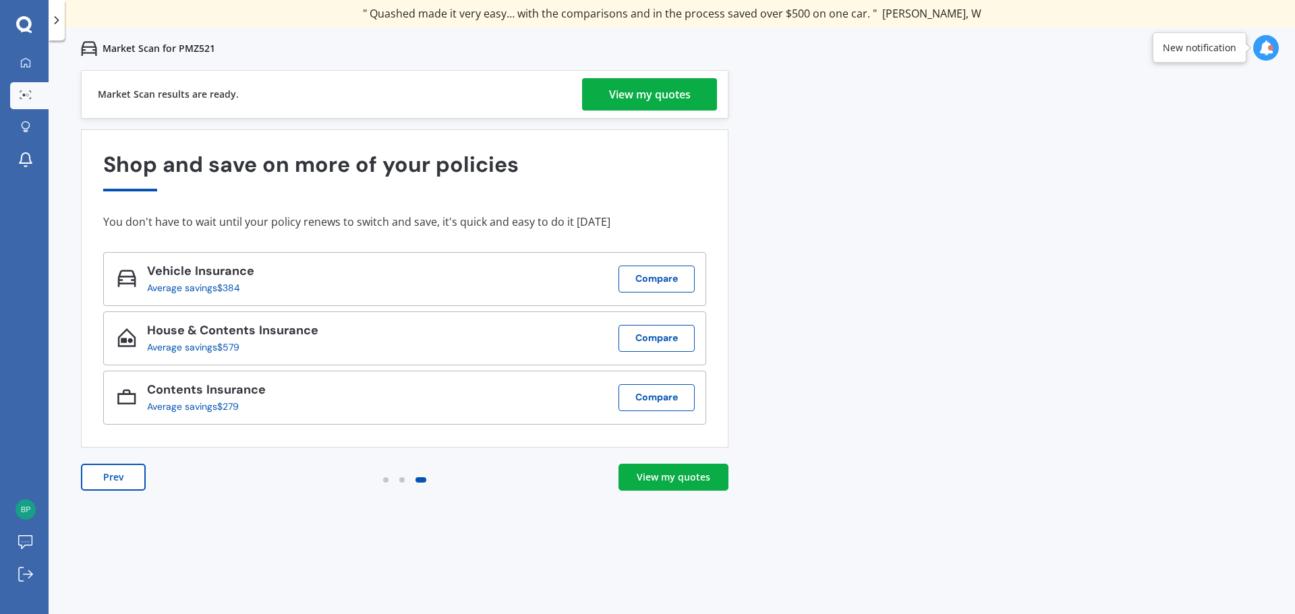
click at [622, 94] on div "View my quotes" at bounding box center [650, 94] width 82 height 32
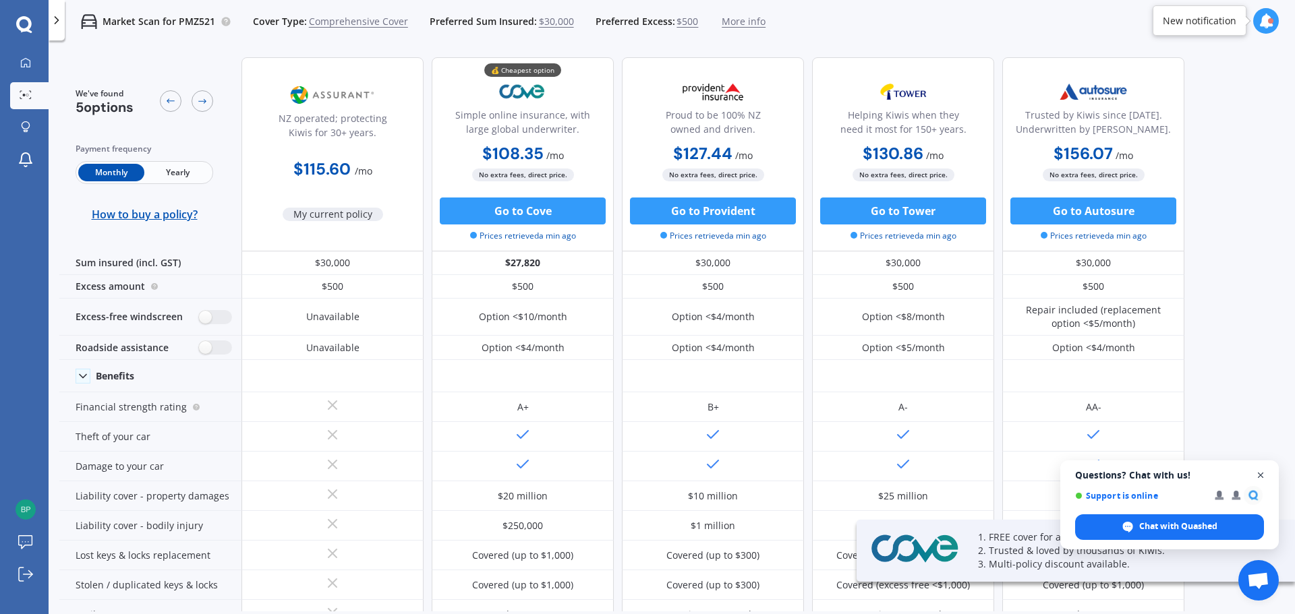
click at [1263, 480] on span "Close chat" at bounding box center [1260, 475] width 17 height 17
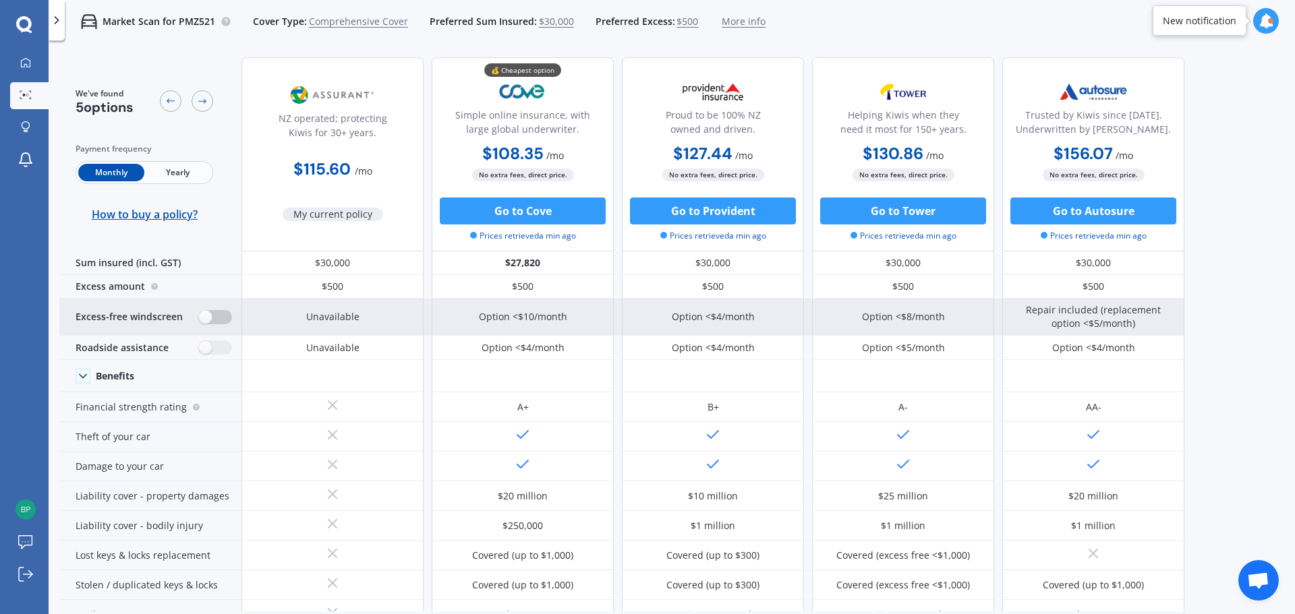
click at [202, 322] on label at bounding box center [215, 317] width 33 height 14
radio input "true"
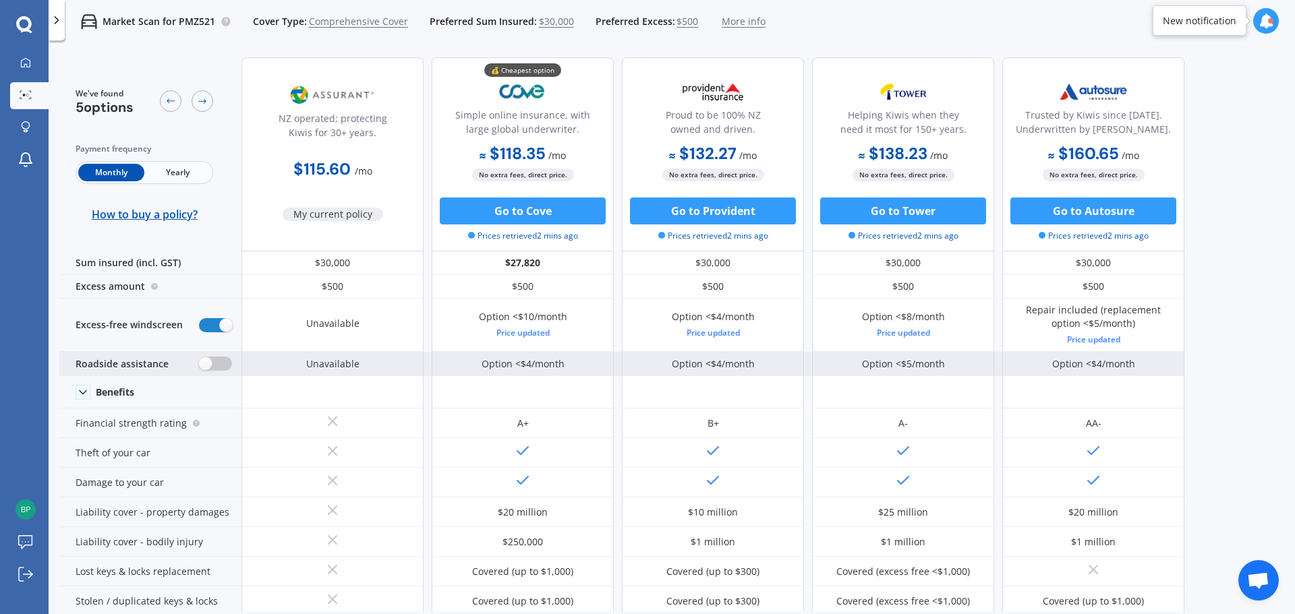
click at [216, 365] on label at bounding box center [215, 364] width 33 height 14
radio input "true"
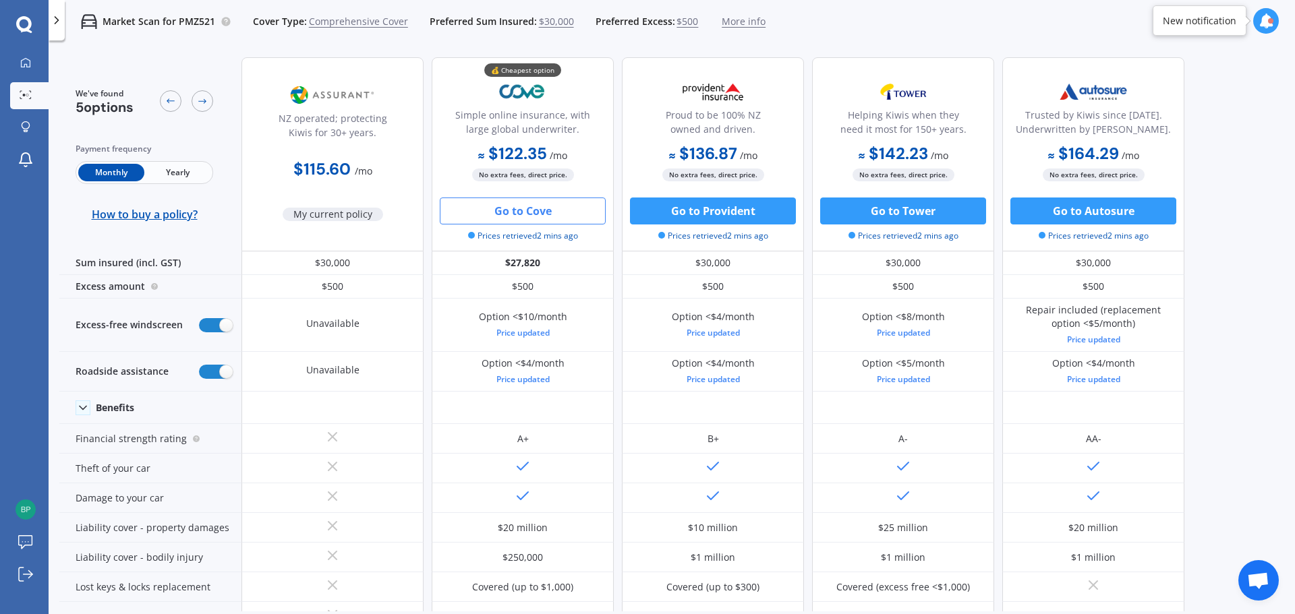
click at [528, 212] on button "Go to Cove" at bounding box center [523, 211] width 166 height 27
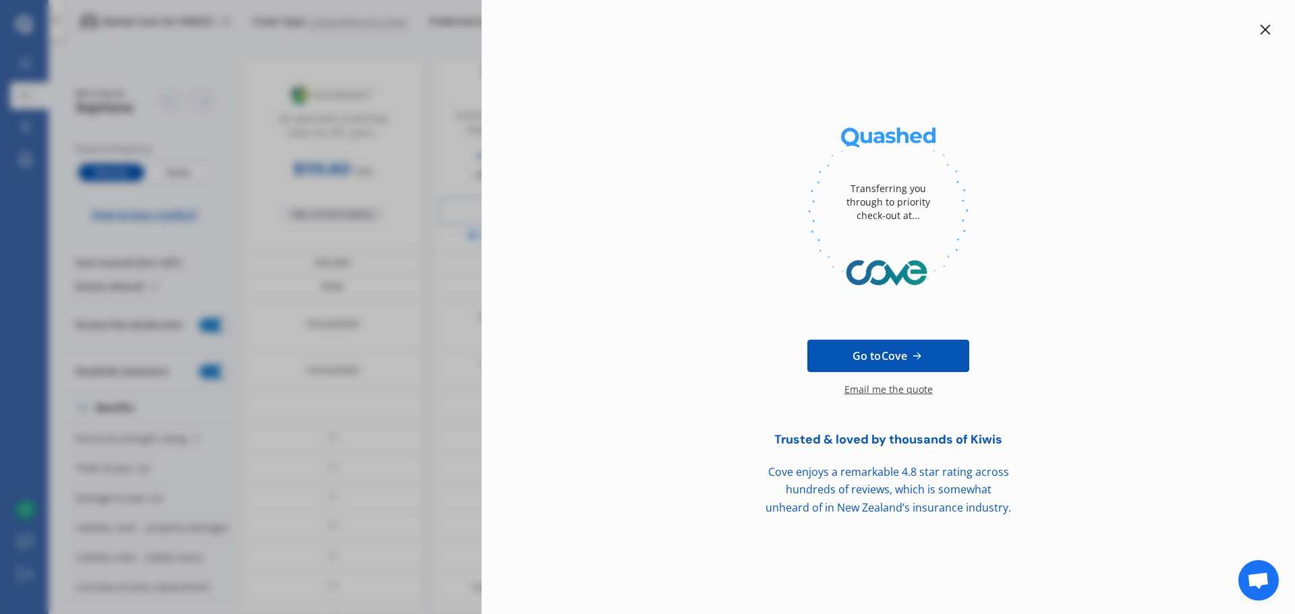
click at [1264, 27] on icon at bounding box center [1264, 29] width 11 height 11
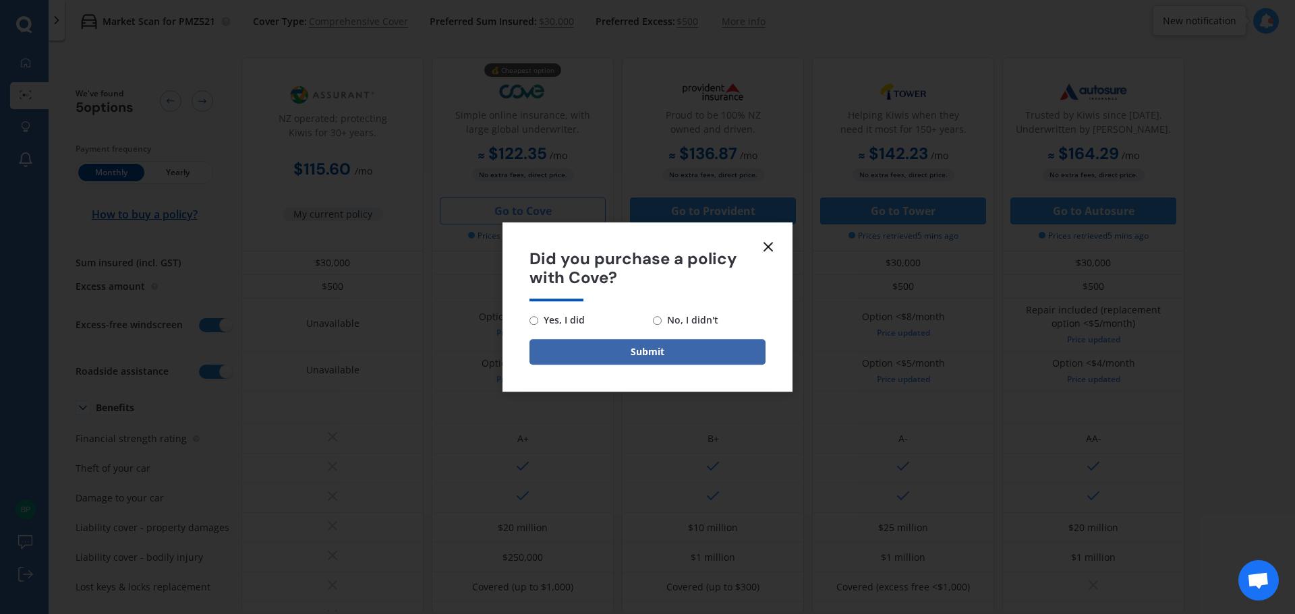
click at [673, 326] on span "No, I didn't" at bounding box center [689, 320] width 57 height 16
click at [661, 325] on input "No, I didn't" at bounding box center [657, 320] width 9 height 9
radio input "true"
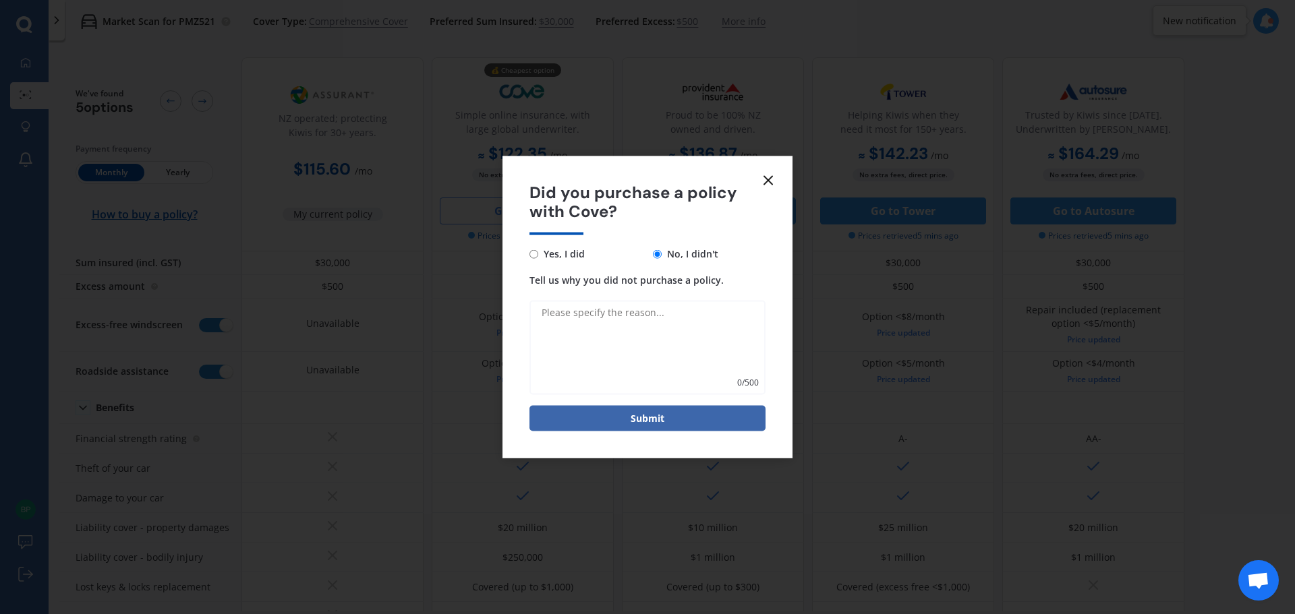
click at [583, 344] on textarea "Tell us why you did not purchase a policy." at bounding box center [647, 348] width 236 height 94
type textarea "They consider lowered suspension to be a modification that isn't covered by the…"
click at [608, 423] on button "Submit" at bounding box center [647, 419] width 236 height 26
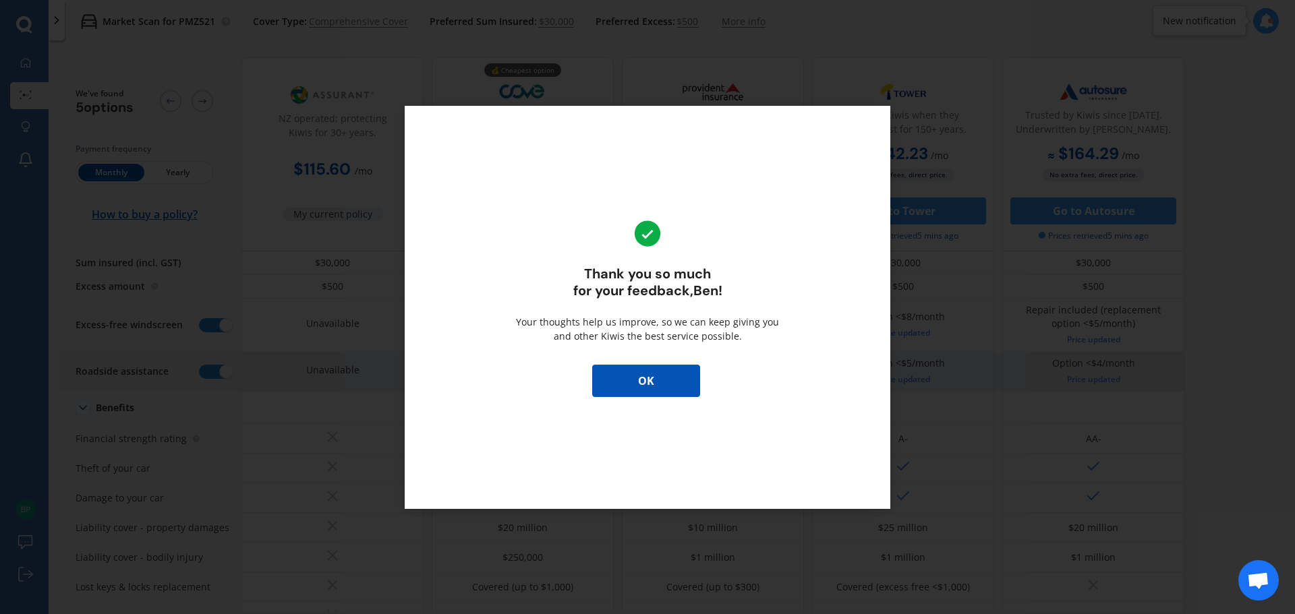
click at [621, 389] on button "OK" at bounding box center [646, 381] width 108 height 32
